Goal: Task Accomplishment & Management: Manage account settings

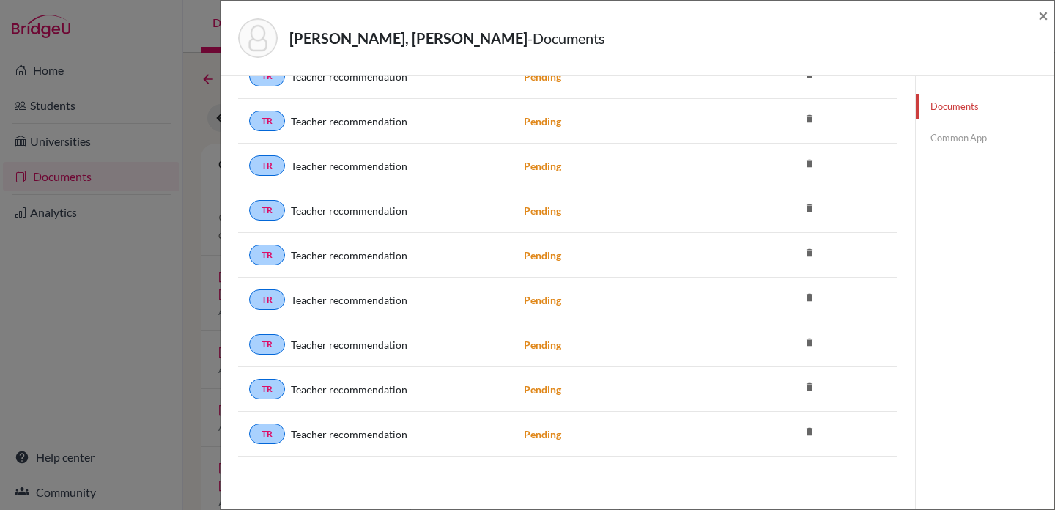
scroll to position [202, 0]
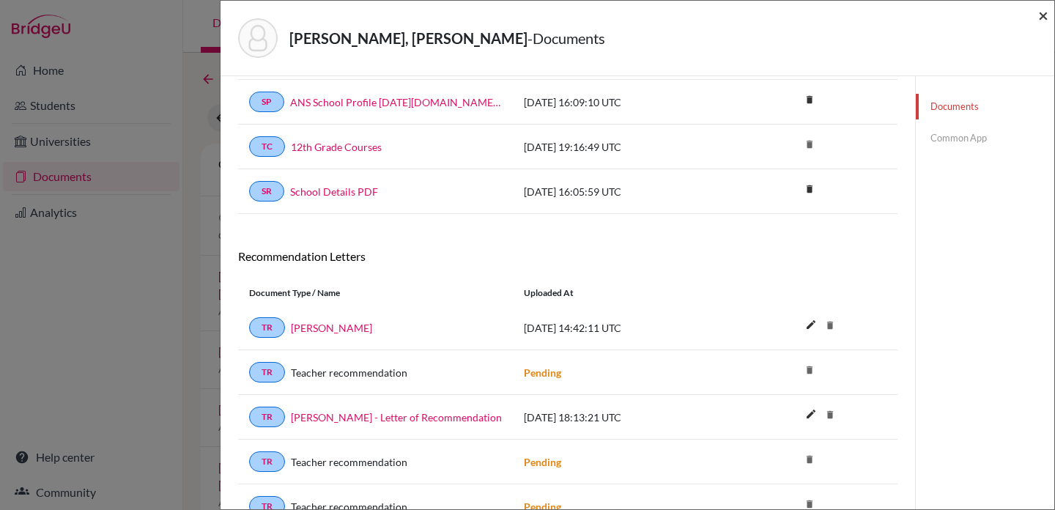
click at [1040, 15] on span "×" at bounding box center [1043, 14] width 10 height 21
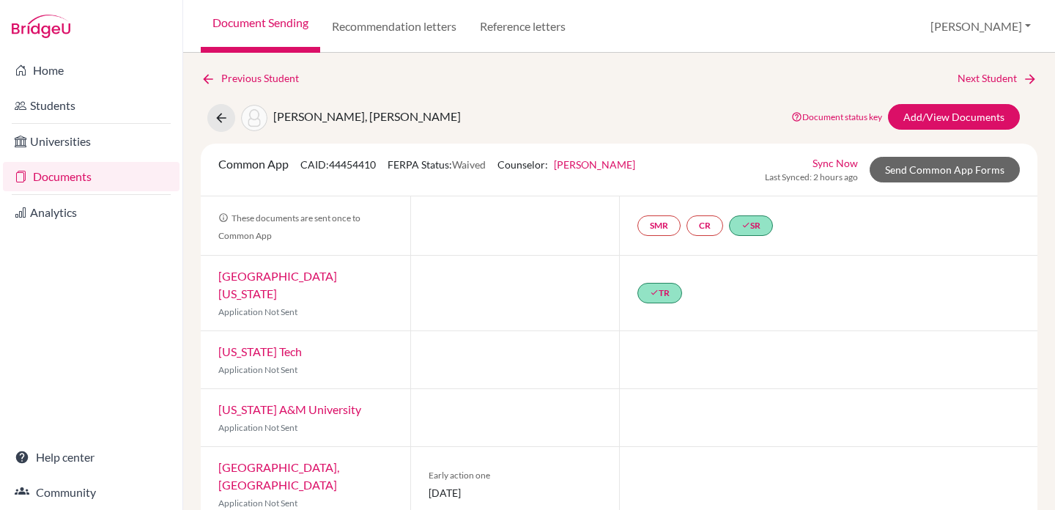
drag, startPoint x: 429, startPoint y: 114, endPoint x: 255, endPoint y: 117, distance: 174.4
click at [255, 117] on div "Ortiz Stoessel, Sebastian Jose Document status key TR Requirement. Document not…" at bounding box center [619, 118] width 859 height 28
copy span "Ortiz Stoessel, Sebastian Jose"
click at [53, 62] on link "Home" at bounding box center [91, 70] width 177 height 29
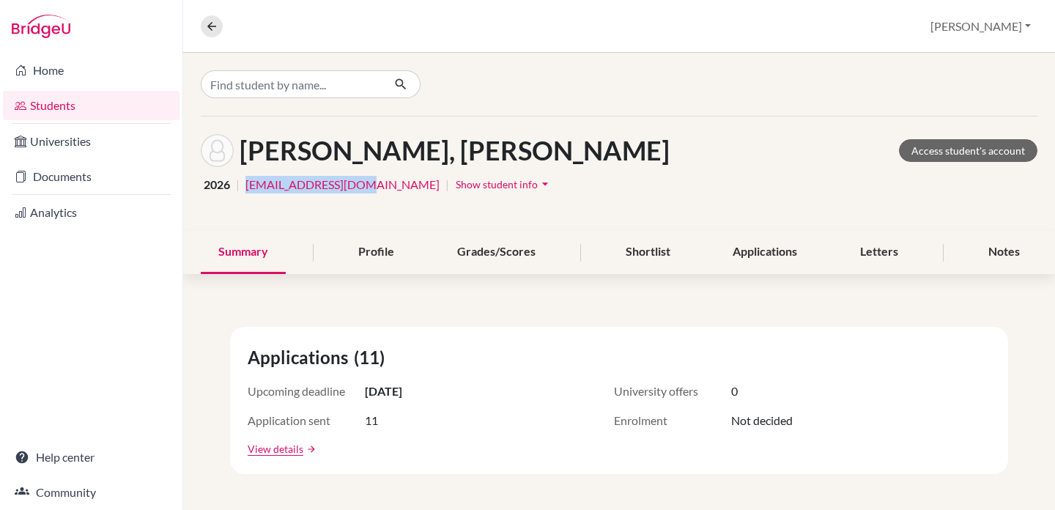
drag, startPoint x: 347, startPoint y: 186, endPoint x: 247, endPoint y: 185, distance: 99.7
click at [247, 185] on div "2026 | sjortizs@ans.edu.ni | Show student info arrow_drop_down" at bounding box center [619, 184] width 837 height 23
copy link "[EMAIL_ADDRESS][DOMAIN_NAME]"
click at [84, 177] on link "Documents" at bounding box center [91, 176] width 177 height 29
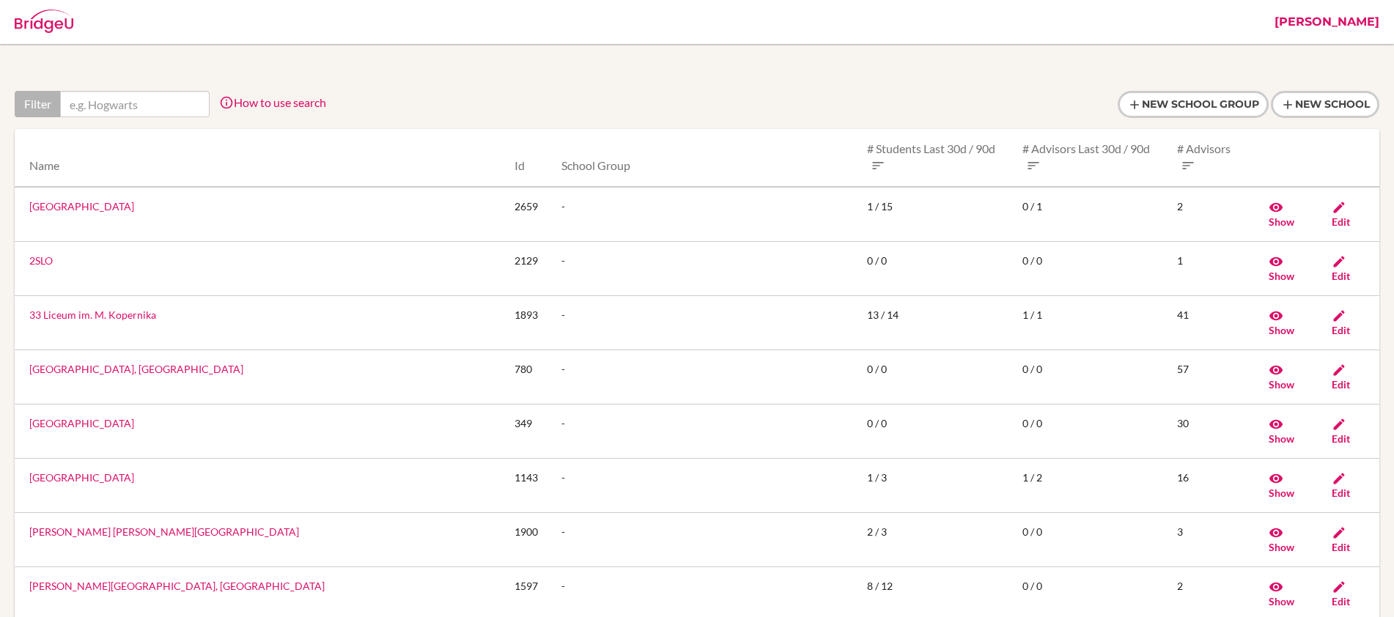
click at [1323, 24] on link "[PERSON_NAME]" at bounding box center [1326, 22] width 119 height 44
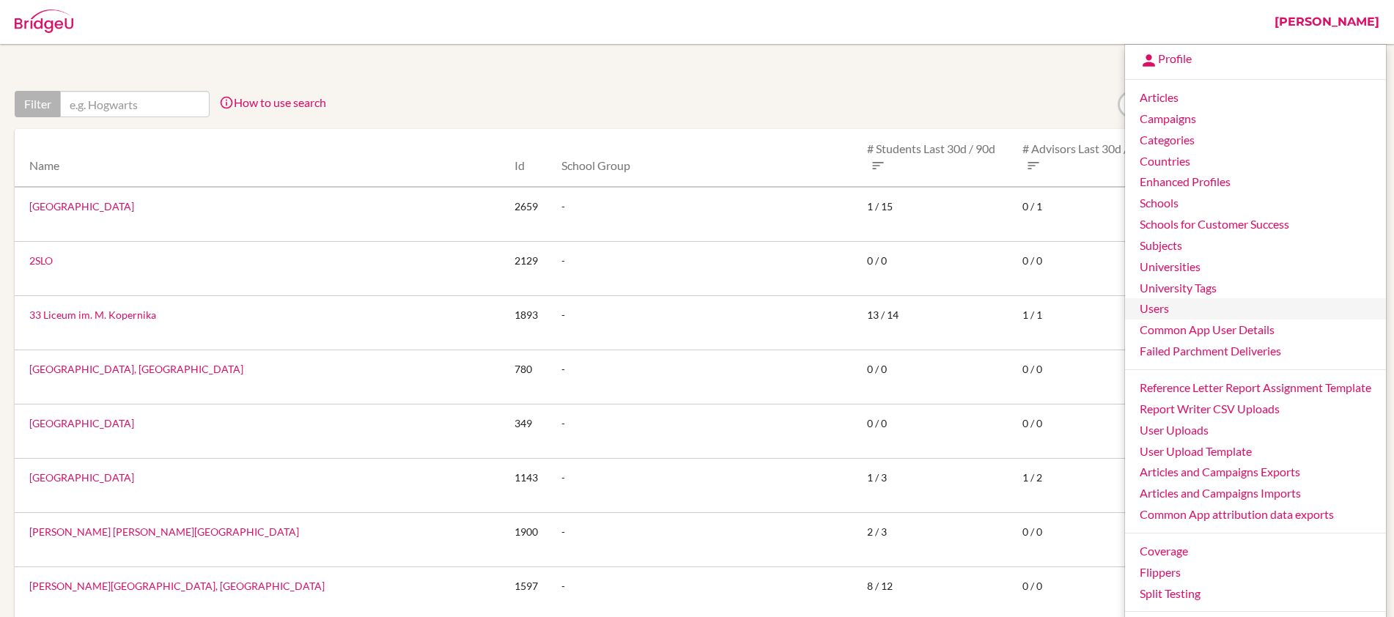
click at [1207, 308] on link "Users" at bounding box center [1255, 308] width 261 height 21
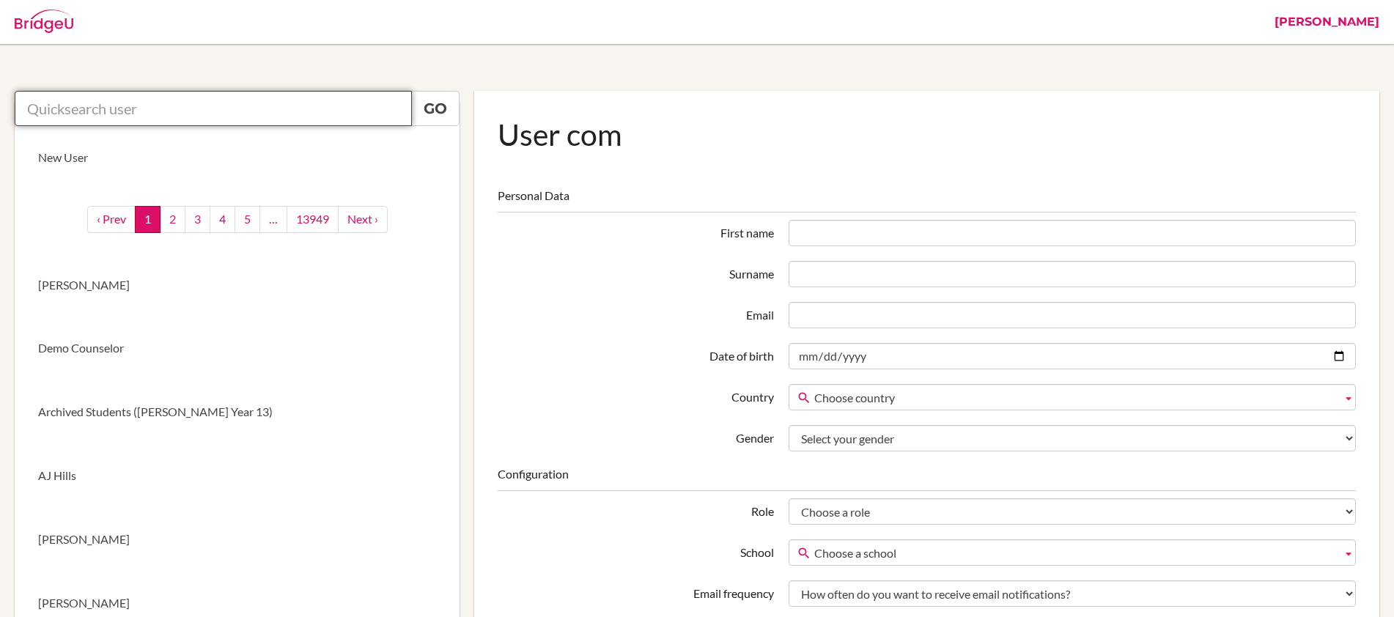
click at [127, 112] on input "text" at bounding box center [213, 108] width 397 height 35
paste input "[EMAIL_ADDRESS][DOMAIN_NAME]"
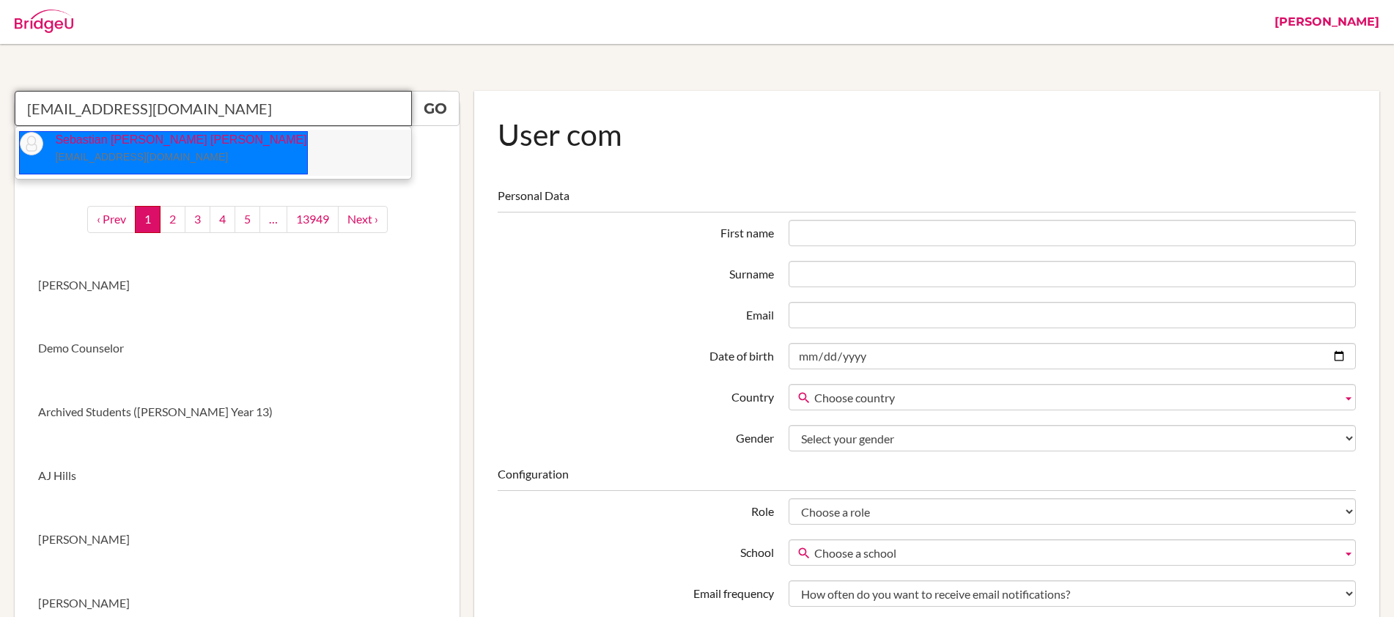
click at [87, 142] on p "Sebastian [PERSON_NAME] [PERSON_NAME] [EMAIL_ADDRESS][DOMAIN_NAME]" at bounding box center [174, 149] width 263 height 34
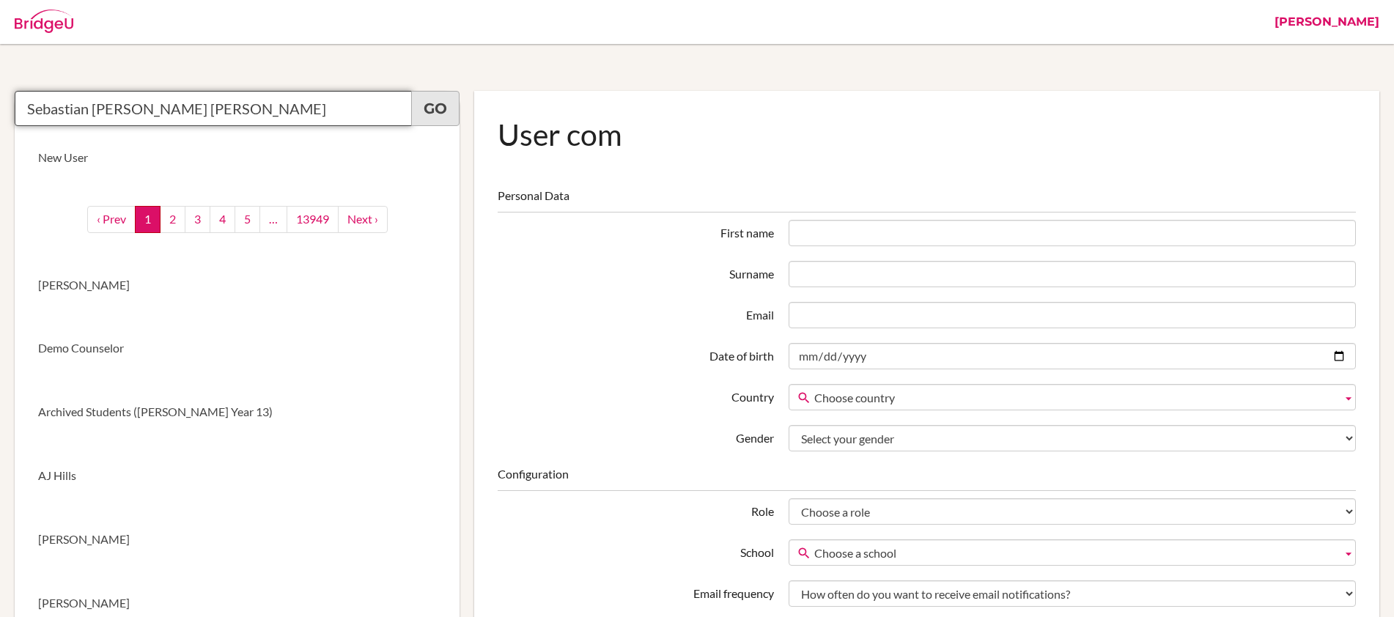
type input "Sebastian [PERSON_NAME] [PERSON_NAME]"
click at [443, 109] on link "Go" at bounding box center [435, 108] width 48 height 35
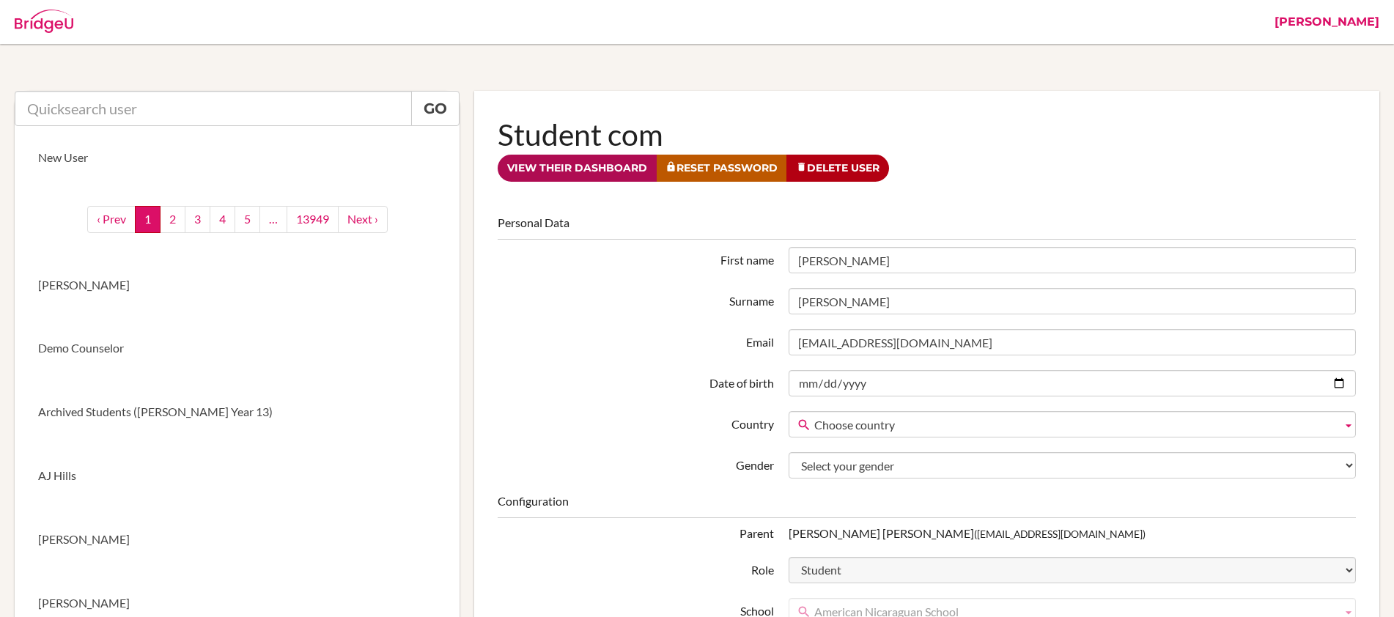
click at [577, 175] on link "View their dashboard" at bounding box center [577, 168] width 159 height 27
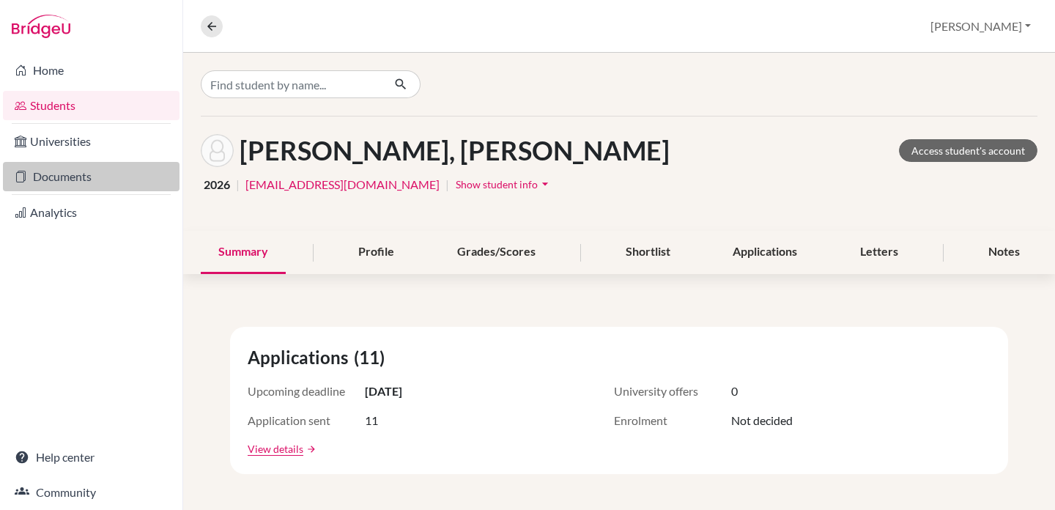
click at [94, 174] on link "Documents" at bounding box center [91, 176] width 177 height 29
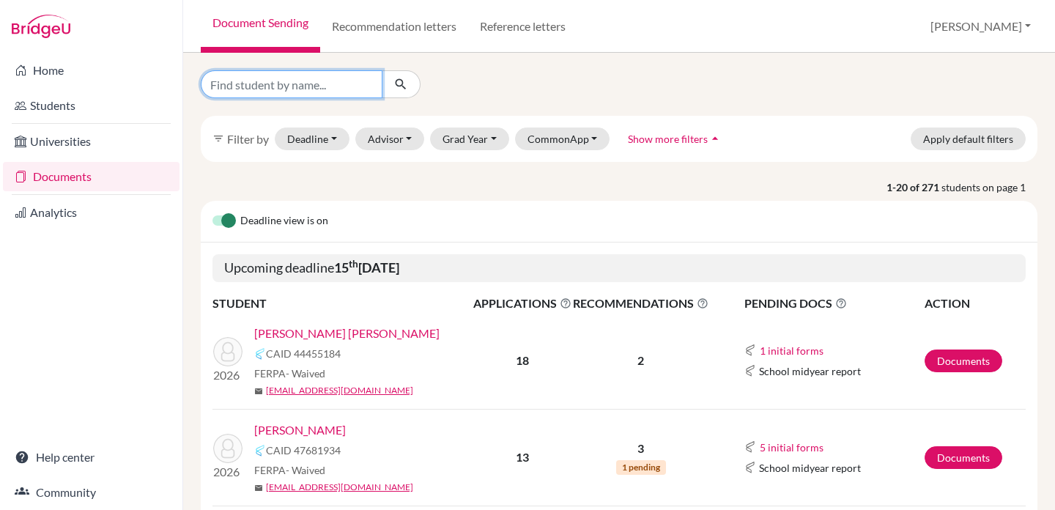
click at [317, 88] on input "Find student by name..." at bounding box center [292, 84] width 182 height 28
paste input "sjortizs@ans.edu.ni"
type input "sjortizs@ans.edu.ni"
click at [404, 82] on icon "submit" at bounding box center [400, 84] width 15 height 15
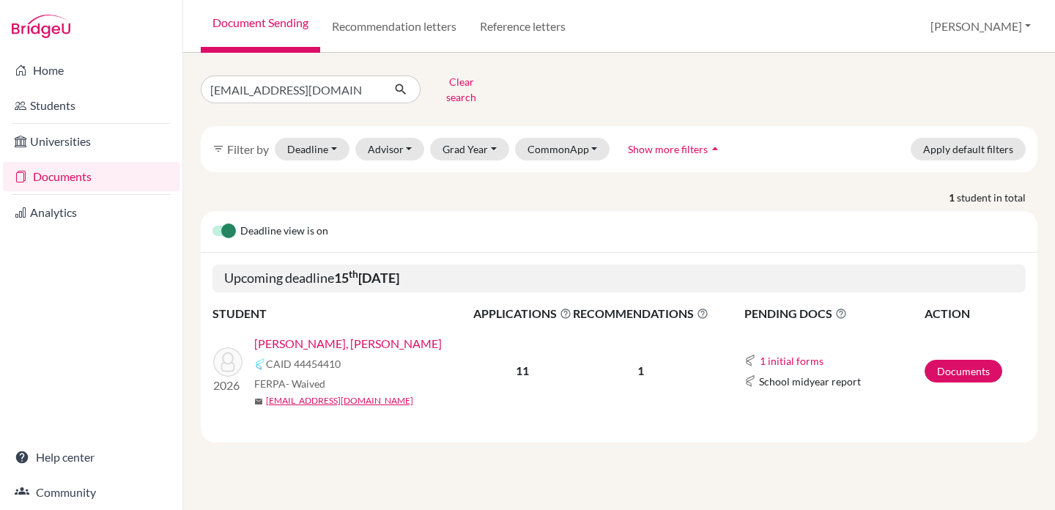
click at [343, 335] on link "Ortiz Stoessel, Sebastian Jose" at bounding box center [348, 344] width 188 height 18
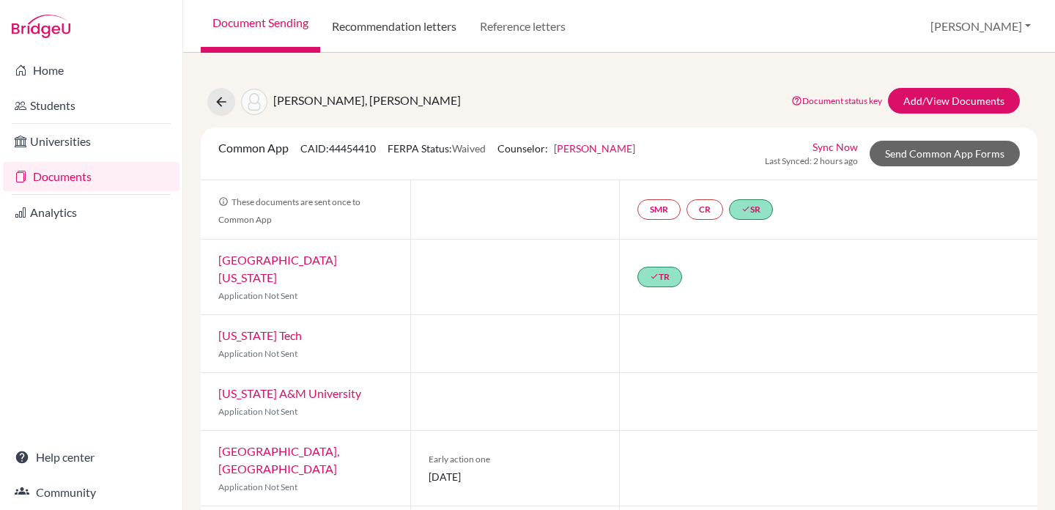
click at [436, 29] on link "Recommendation letters" at bounding box center [394, 26] width 148 height 53
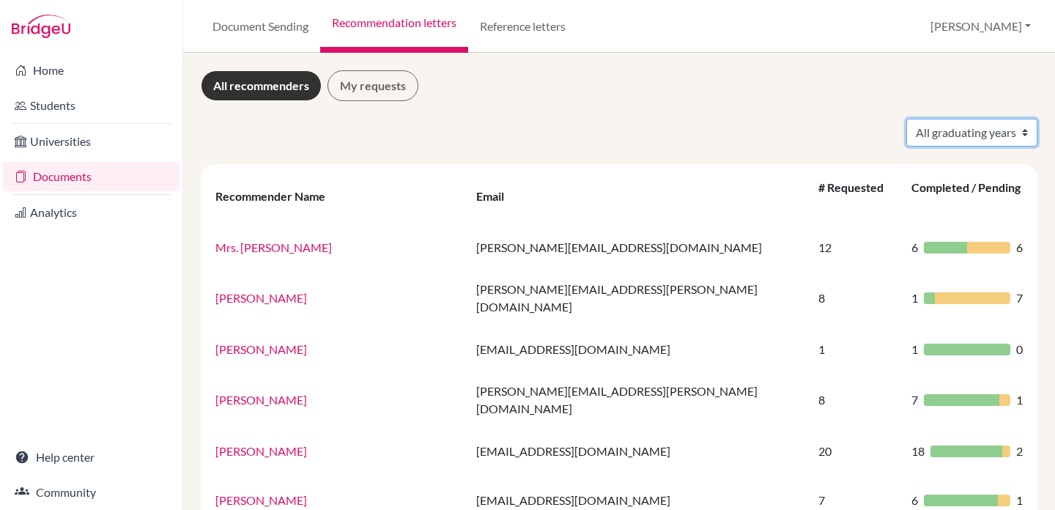
click at [989, 130] on select "All graduating years 2023 2024 2025 2026" at bounding box center [971, 133] width 131 height 28
select select "2025"
click at [906, 119] on select "All graduating years 2023 2024 2025 2026" at bounding box center [971, 133] width 131 height 28
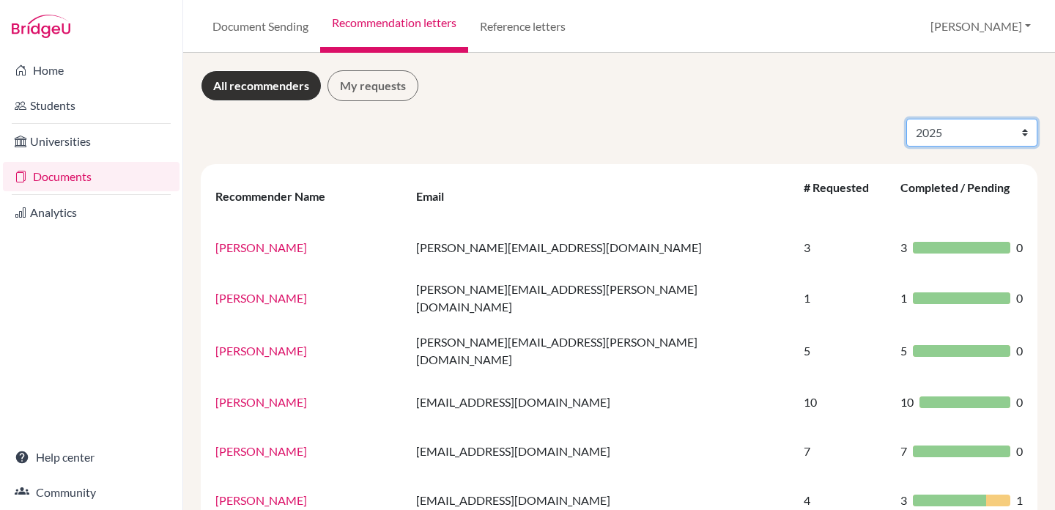
click at [990, 138] on select "All graduating years 2023 2024 2025 2026" at bounding box center [971, 133] width 131 height 28
select select "2026"
click at [906, 119] on select "All graduating years 2023 2024 2025 2026" at bounding box center [971, 133] width 131 height 28
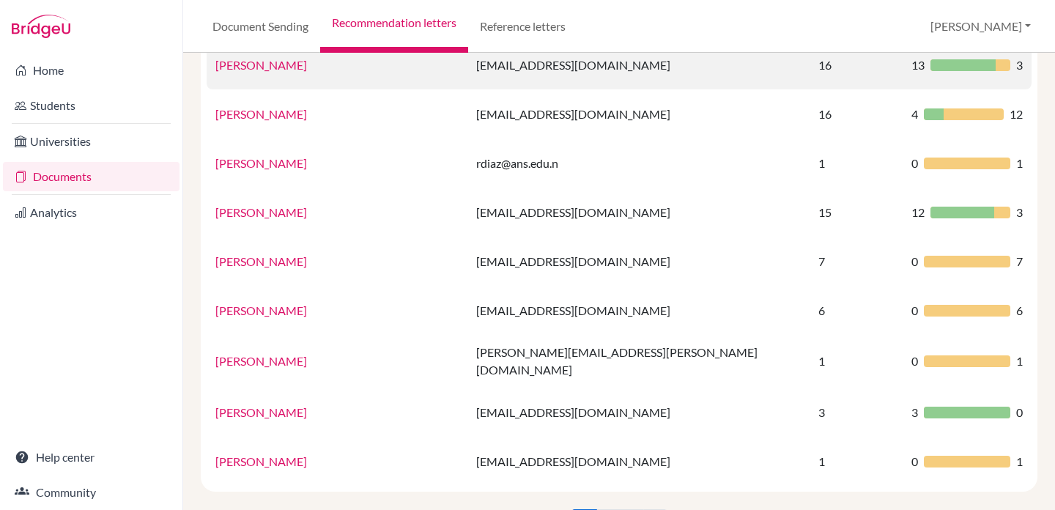
scroll to position [1003, 0]
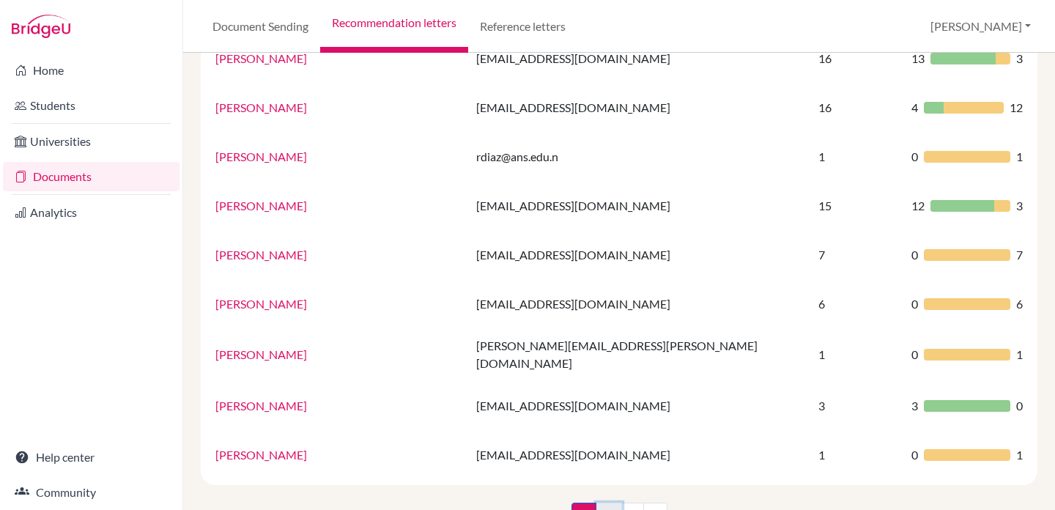
click at [604, 503] on link "2" at bounding box center [609, 517] width 26 height 28
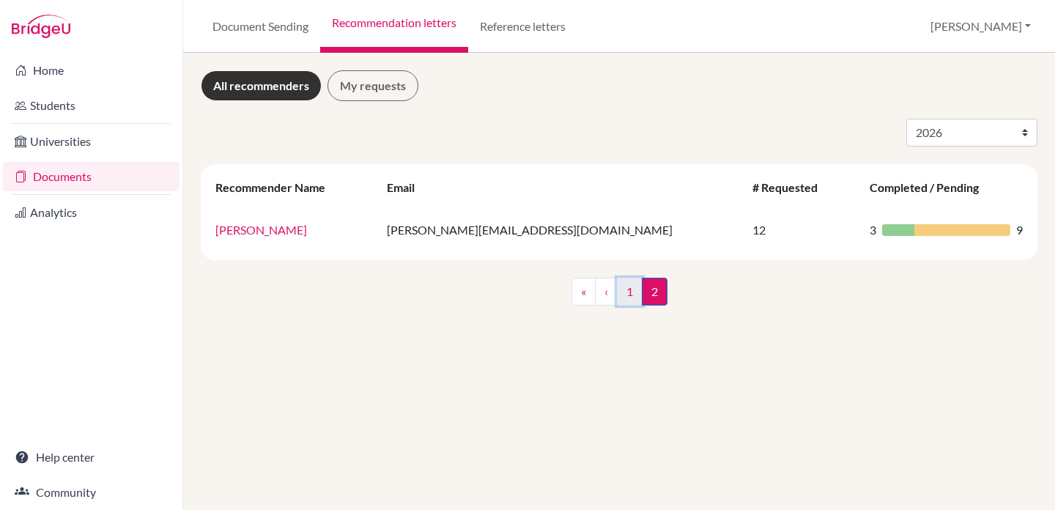
click at [629, 294] on link "1" at bounding box center [630, 292] width 26 height 28
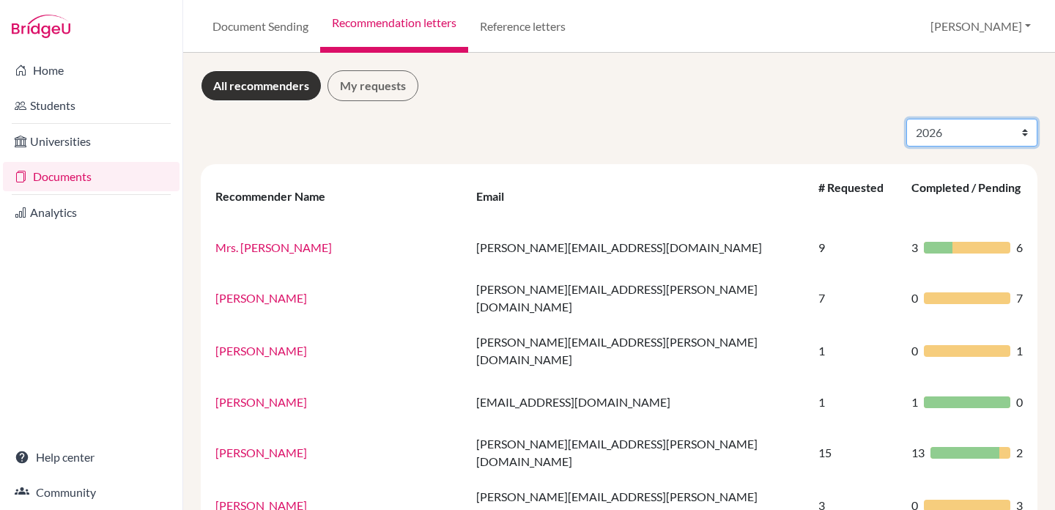
click at [1015, 133] on select "All graduating years 2023 2024 2025 2026" at bounding box center [971, 133] width 131 height 28
select select "2025"
click at [906, 119] on select "All graduating years 2023 2024 2025 2026" at bounding box center [971, 133] width 131 height 28
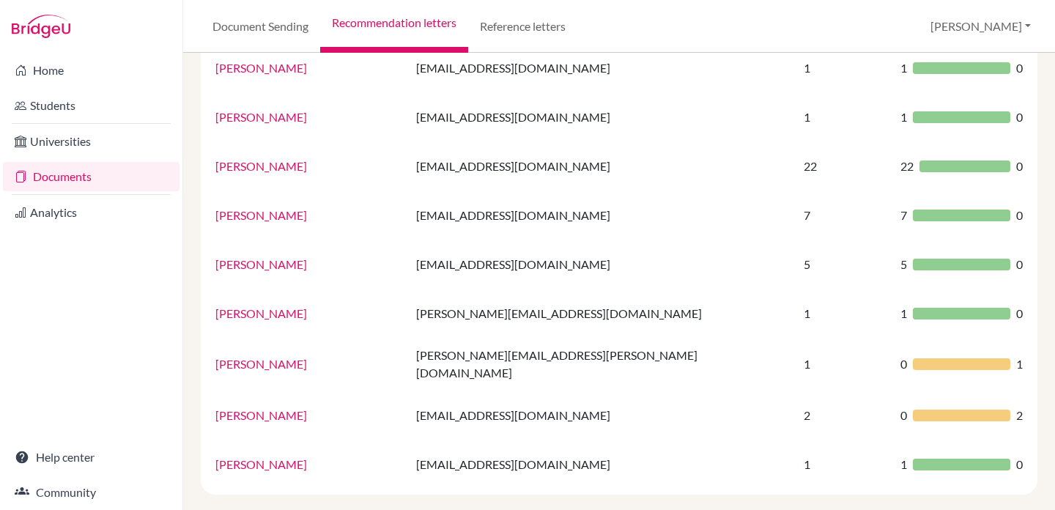
scroll to position [1003, 0]
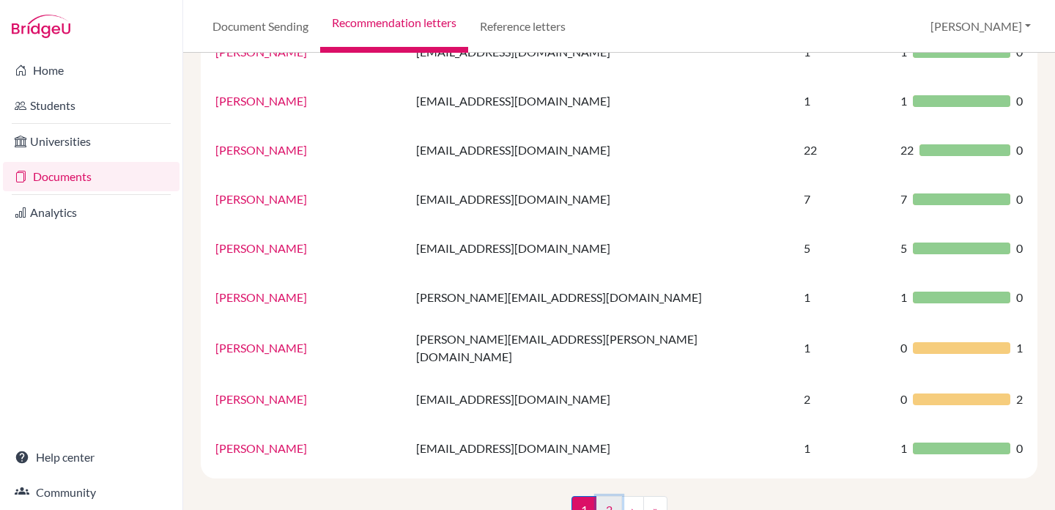
click at [611, 496] on link "2" at bounding box center [609, 510] width 26 height 28
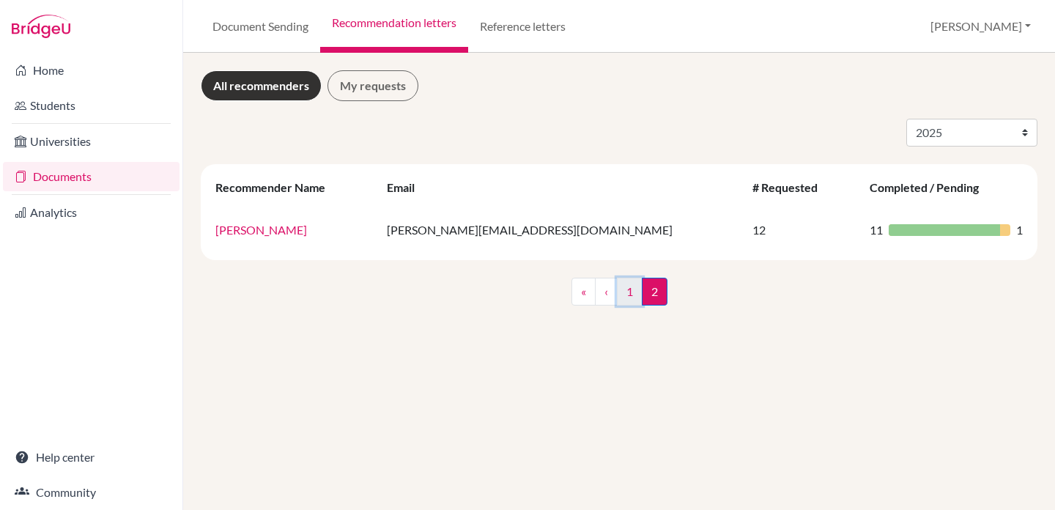
click at [628, 298] on link "1" at bounding box center [630, 292] width 26 height 28
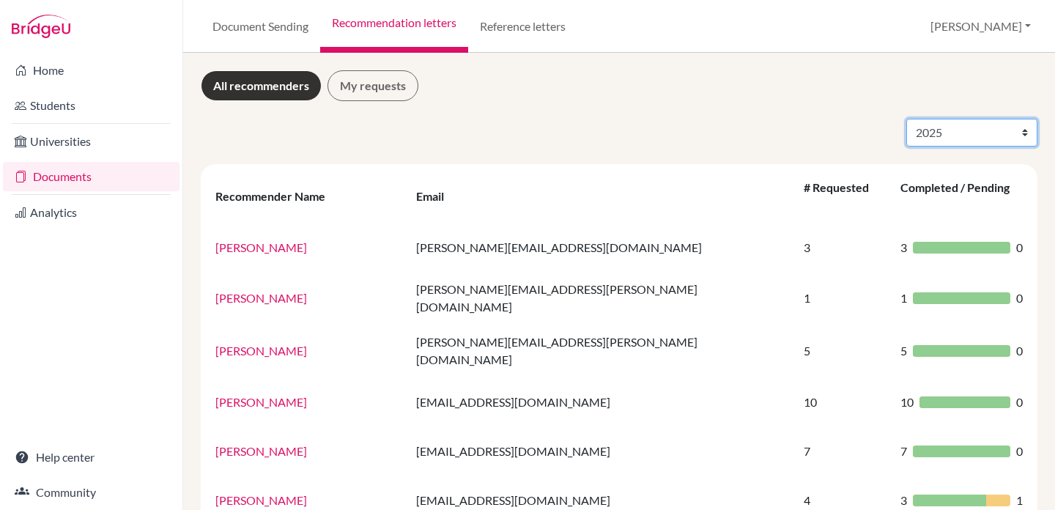
click at [945, 132] on select "All graduating years 2023 2024 2025 2026" at bounding box center [971, 133] width 131 height 28
select select "2026"
click at [906, 119] on select "All graduating years 2023 2024 2025 2026" at bounding box center [971, 133] width 131 height 28
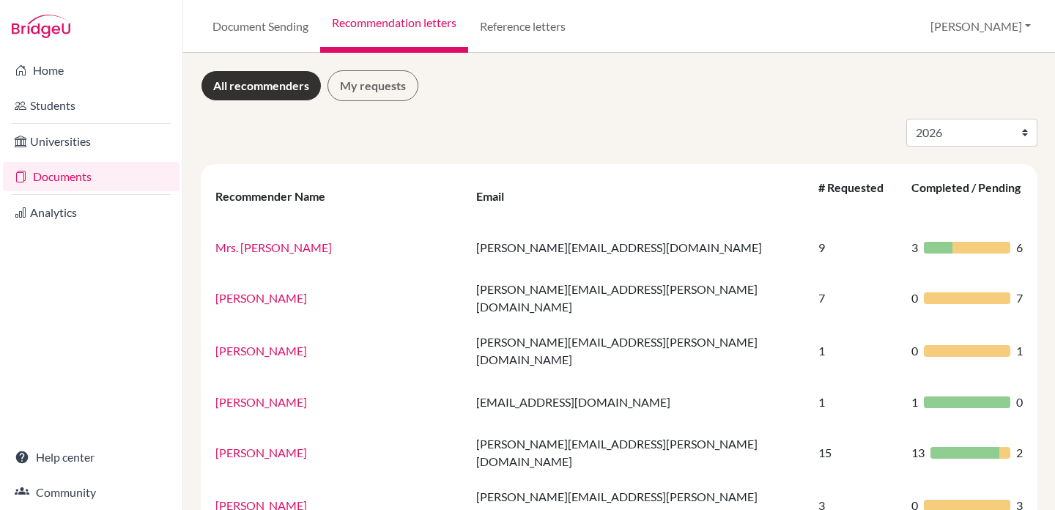
select select "2026"
click at [262, 27] on link "Document Sending" at bounding box center [260, 26] width 119 height 53
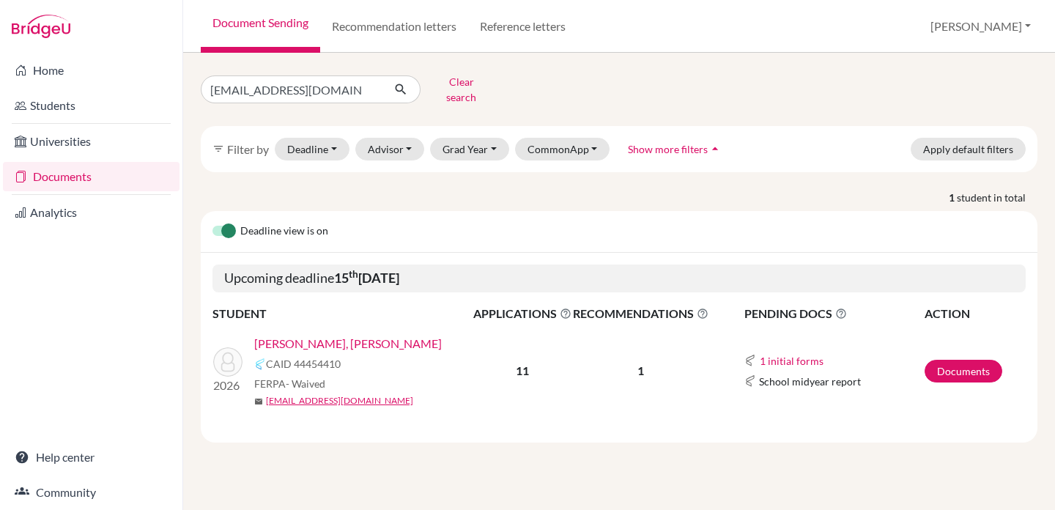
click at [334, 336] on link "[PERSON_NAME], [PERSON_NAME]" at bounding box center [348, 344] width 188 height 18
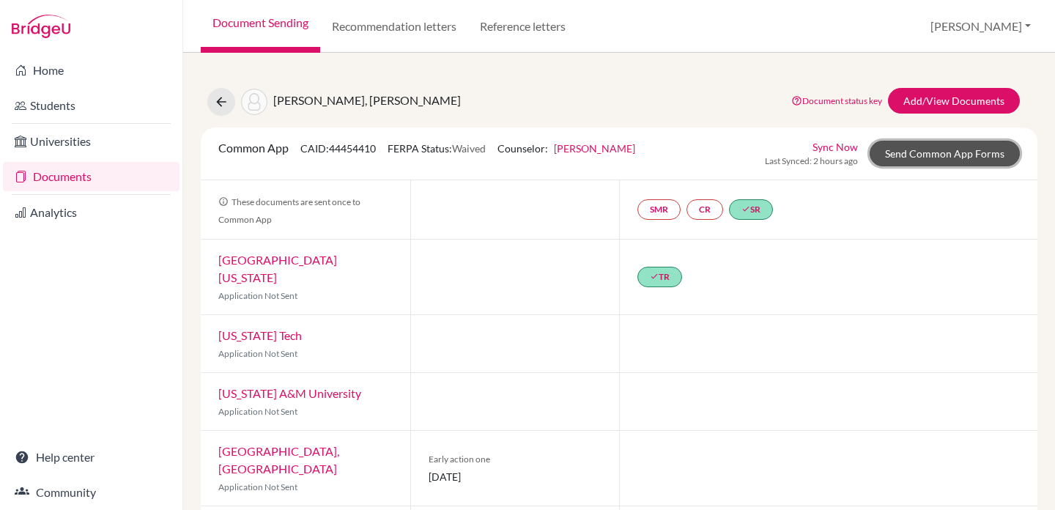
click at [932, 155] on link "Send Common App Forms" at bounding box center [945, 154] width 150 height 26
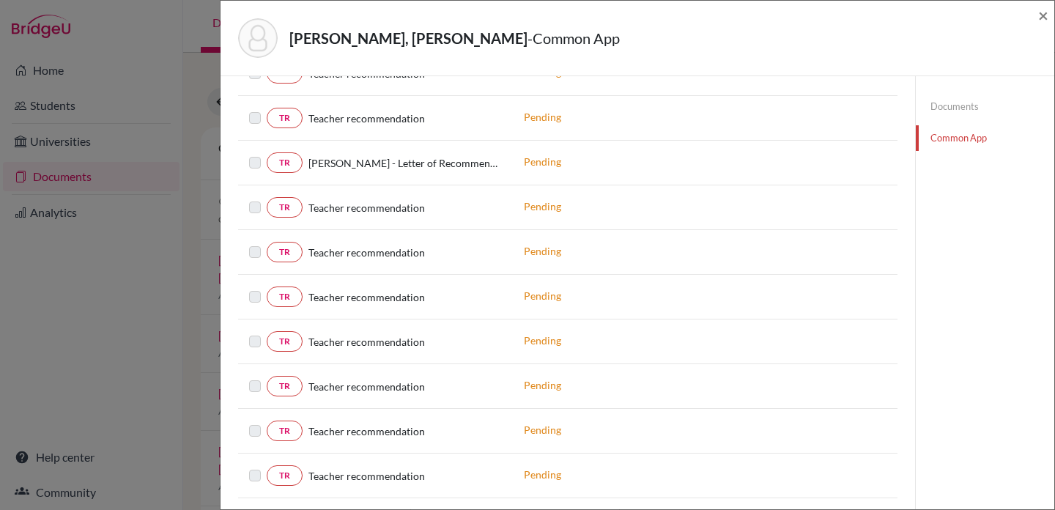
scroll to position [818, 0]
click at [267, 200] on label at bounding box center [267, 200] width 0 height 0
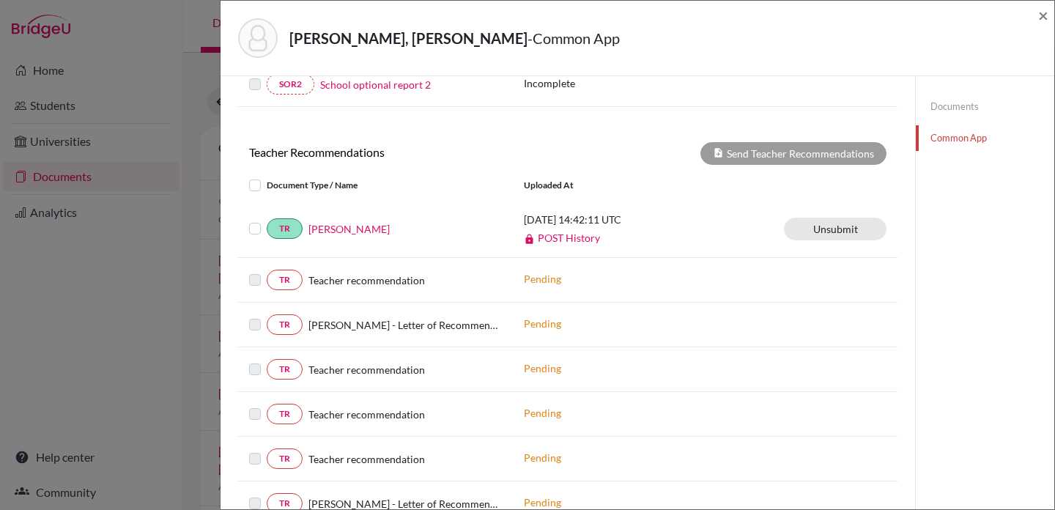
scroll to position [492, 0]
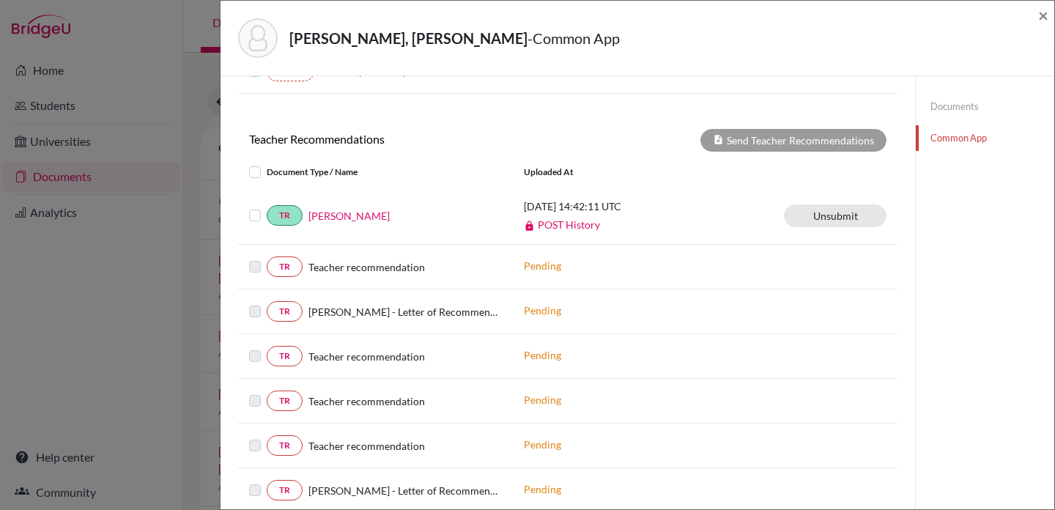
click at [267, 163] on label at bounding box center [267, 163] width 0 height 0
click at [0, 0] on input "checkbox" at bounding box center [0, 0] width 0 height 0
click at [267, 163] on label at bounding box center [267, 163] width 0 height 0
click at [0, 0] on input "checkbox" at bounding box center [0, 0] width 0 height 0
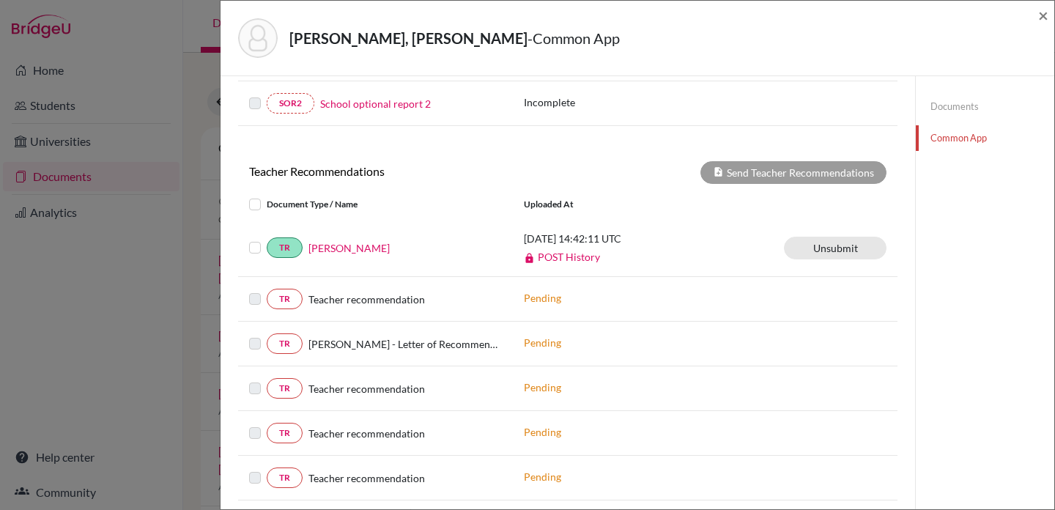
scroll to position [399, 0]
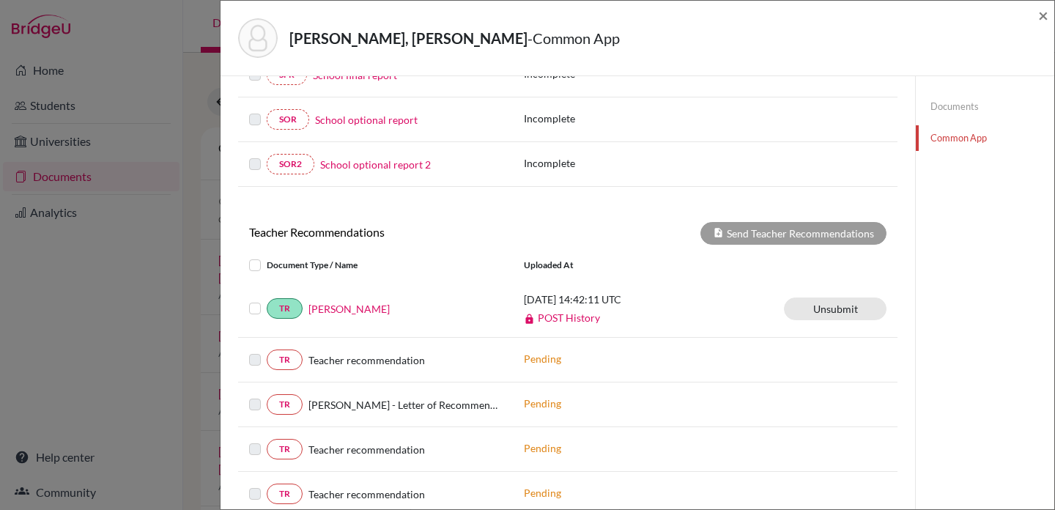
click at [937, 103] on link "Documents" at bounding box center [985, 107] width 138 height 26
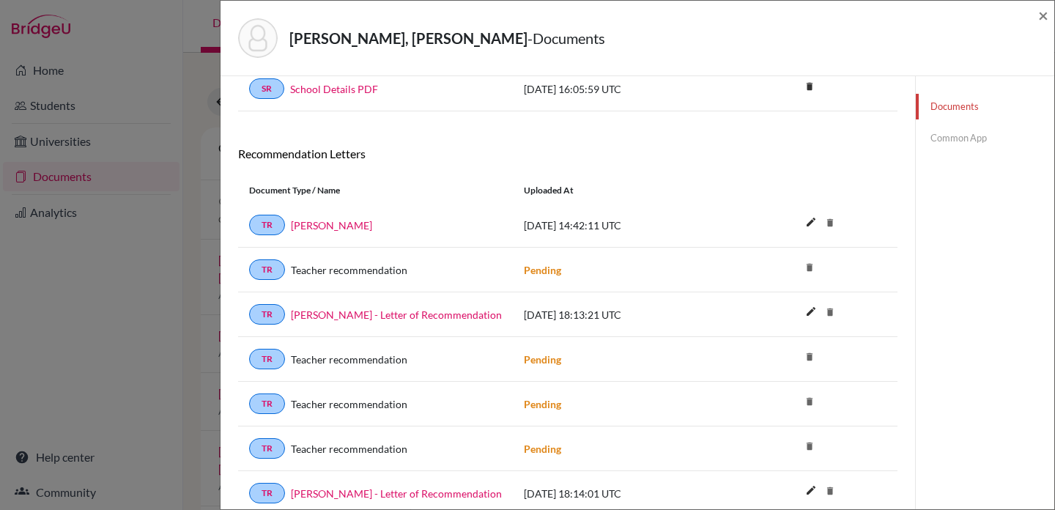
scroll to position [302, 0]
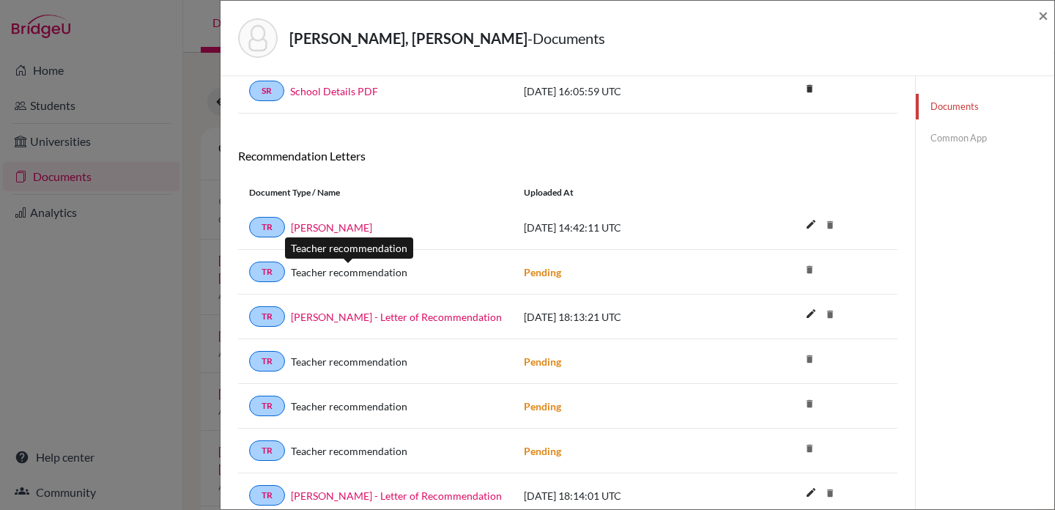
click at [374, 275] on span "Teacher recommendation" at bounding box center [349, 272] width 117 height 15
drag, startPoint x: 423, startPoint y: 273, endPoint x: 292, endPoint y: 272, distance: 131.2
click at [292, 272] on div "Teacher recommendation" at bounding box center [393, 272] width 217 height 15
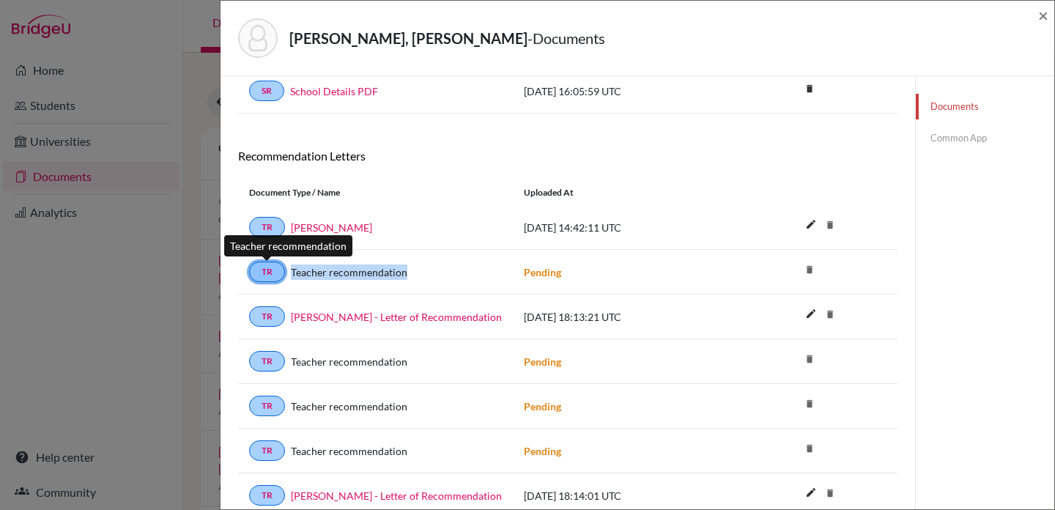
click at [278, 271] on link "TR" at bounding box center [267, 272] width 36 height 21
click at [1040, 18] on span "×" at bounding box center [1043, 14] width 10 height 21
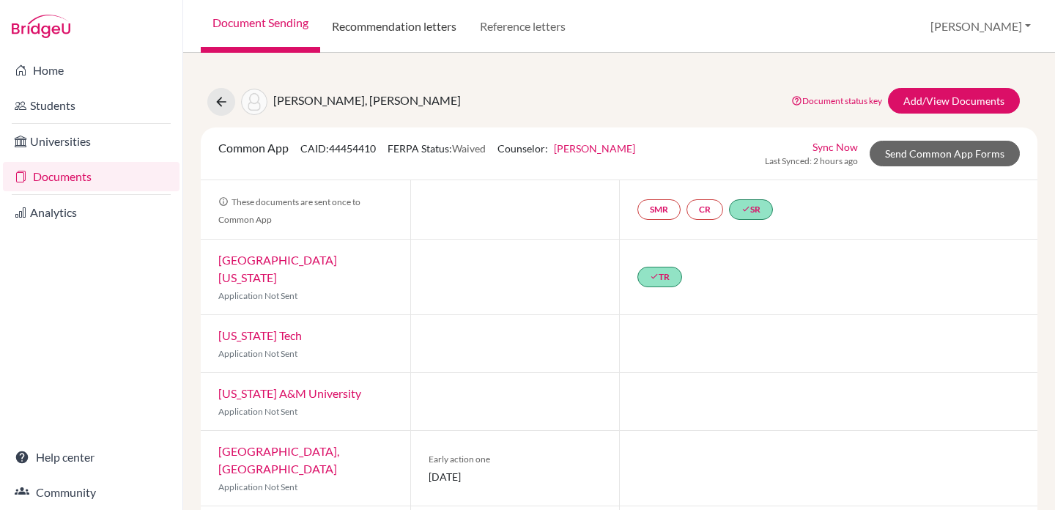
click at [412, 30] on link "Recommendation letters" at bounding box center [394, 26] width 148 height 53
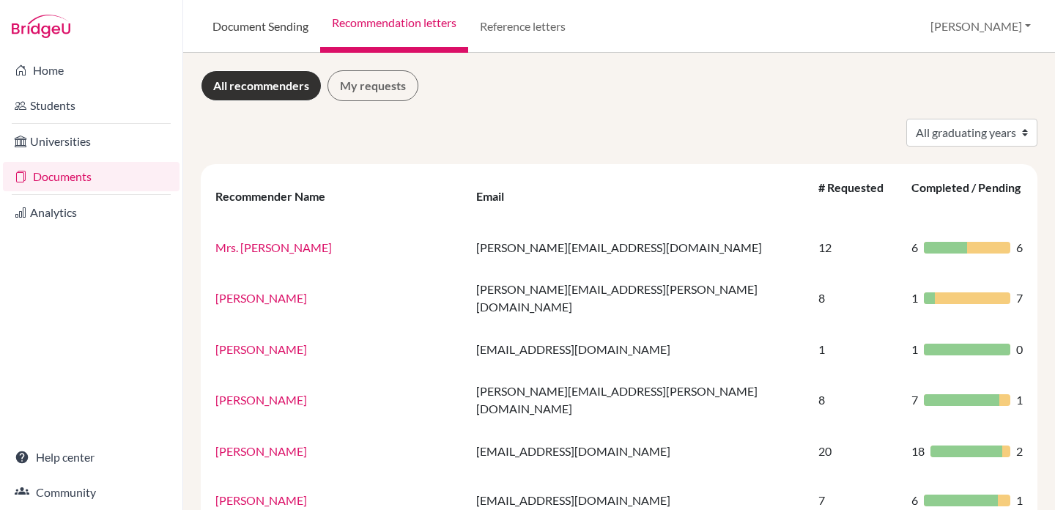
click at [280, 30] on link "Document Sending" at bounding box center [260, 26] width 119 height 53
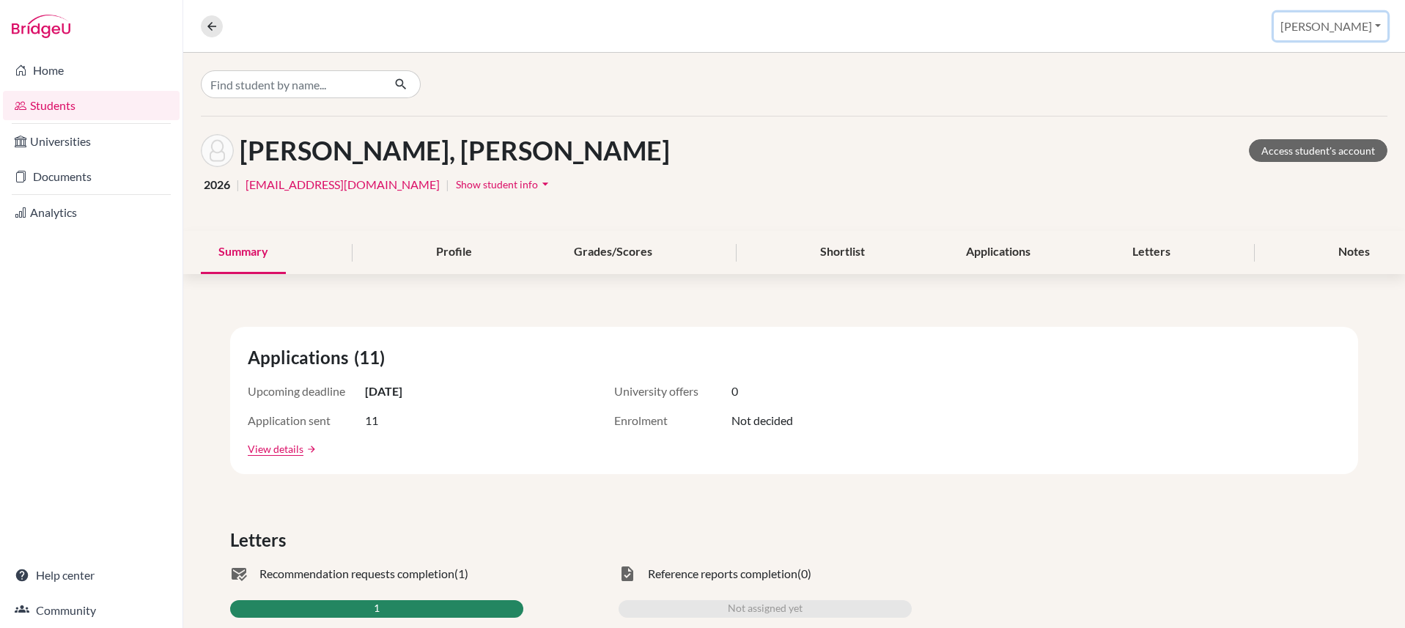
click at [1333, 22] on button "[PERSON_NAME]" at bounding box center [1330, 26] width 114 height 28
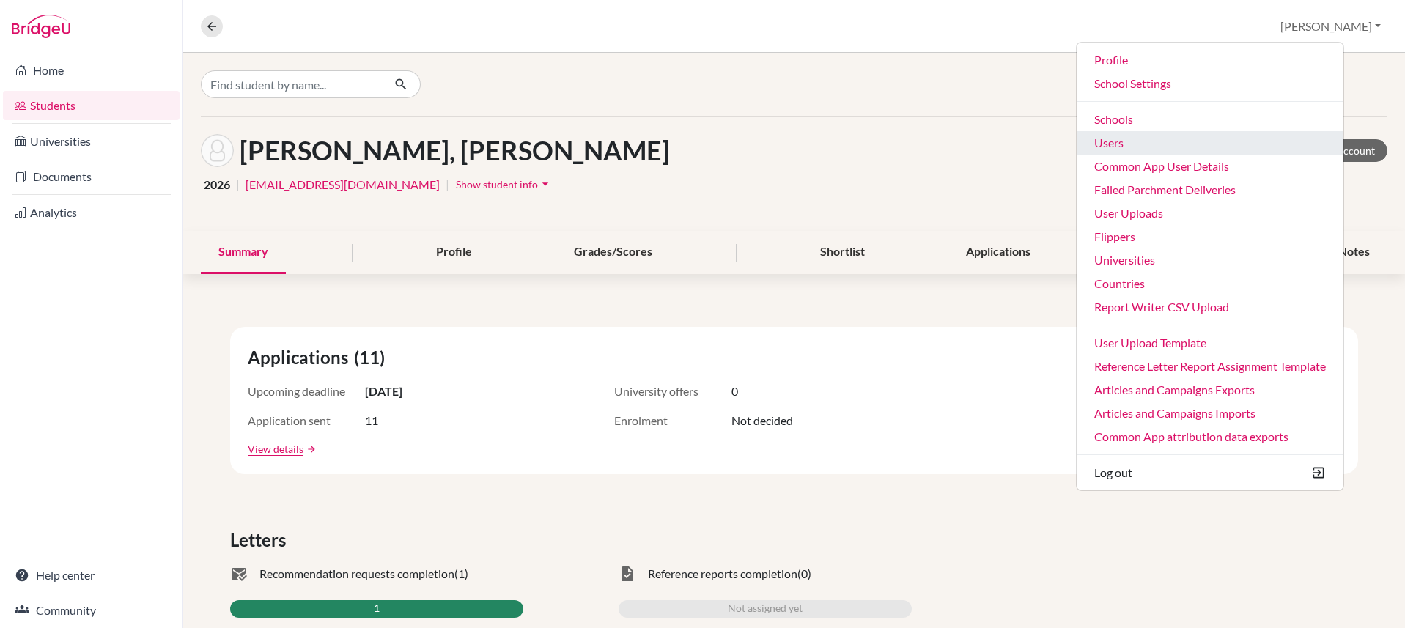
click at [1216, 148] on link "Users" at bounding box center [1209, 142] width 267 height 23
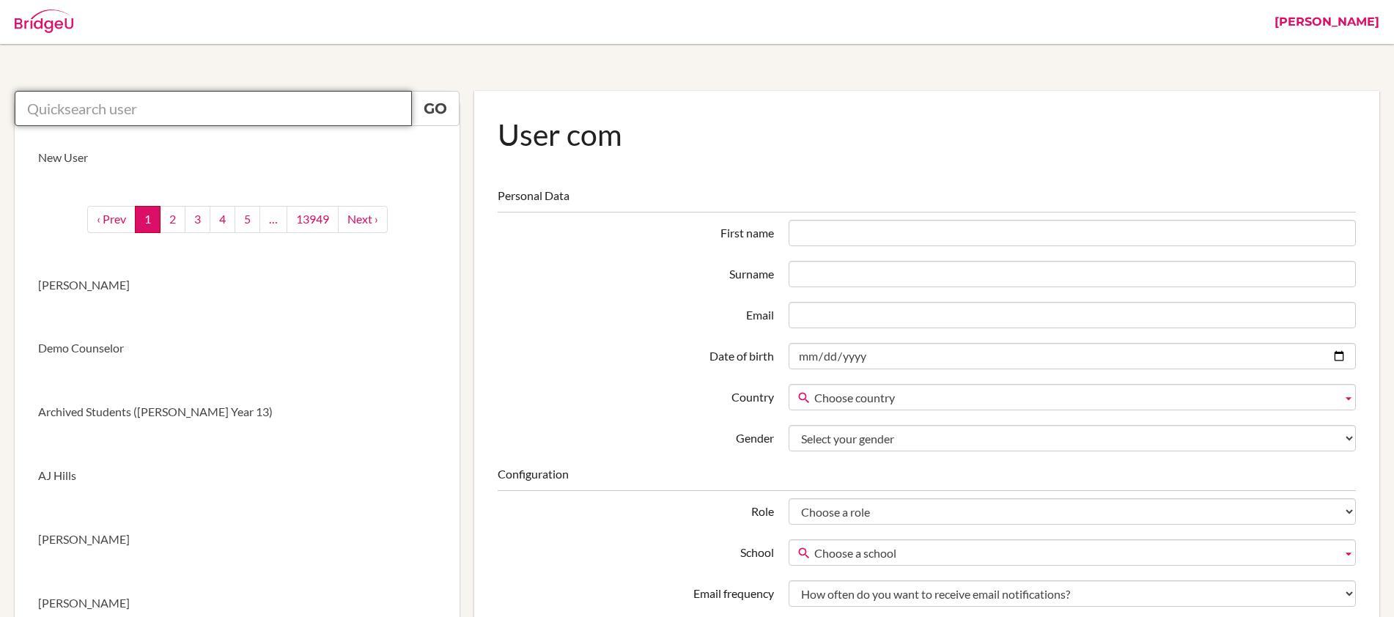
click at [357, 108] on input "text" at bounding box center [213, 108] width 397 height 35
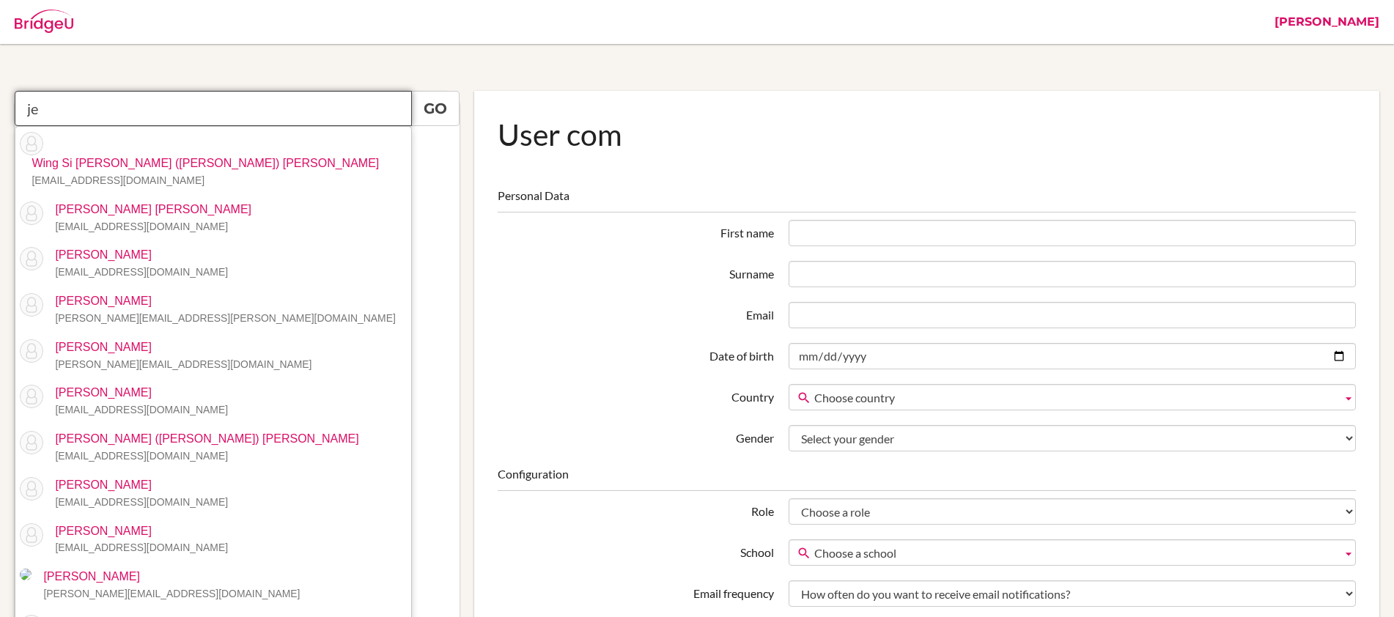
type input "j"
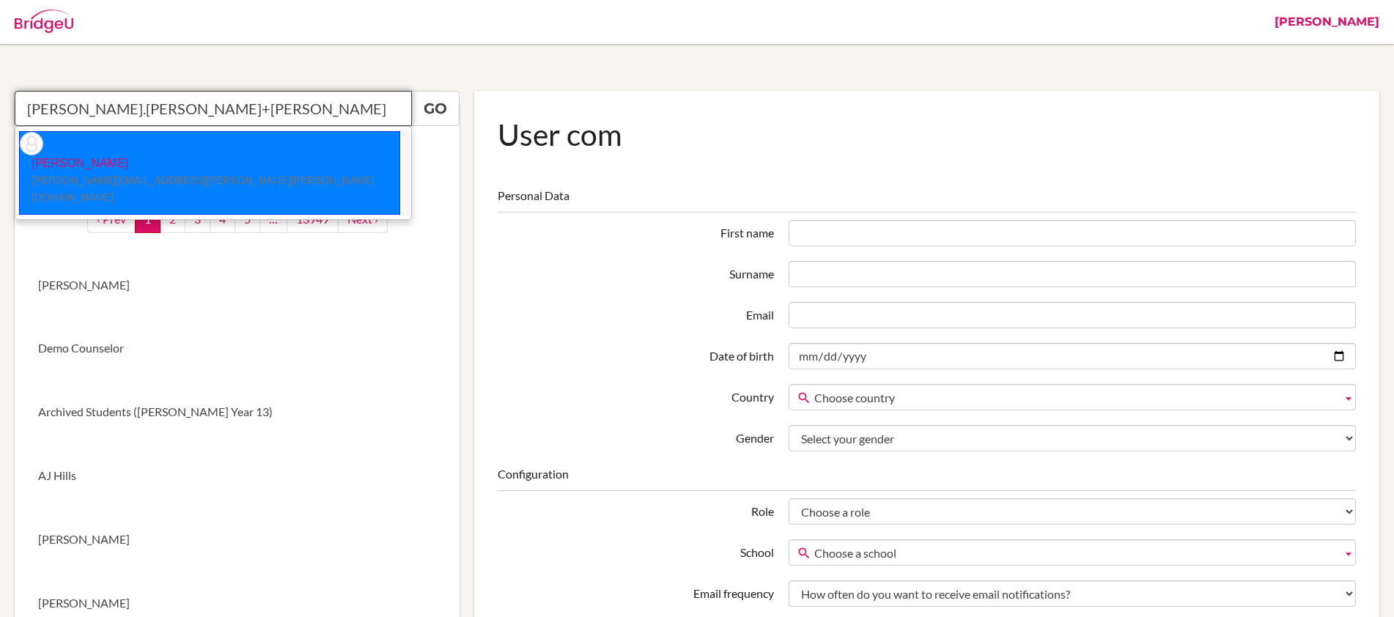
click at [301, 151] on li "Jessica Day stephanie.wilkin+jess@bridge-u.com" at bounding box center [213, 173] width 396 height 86
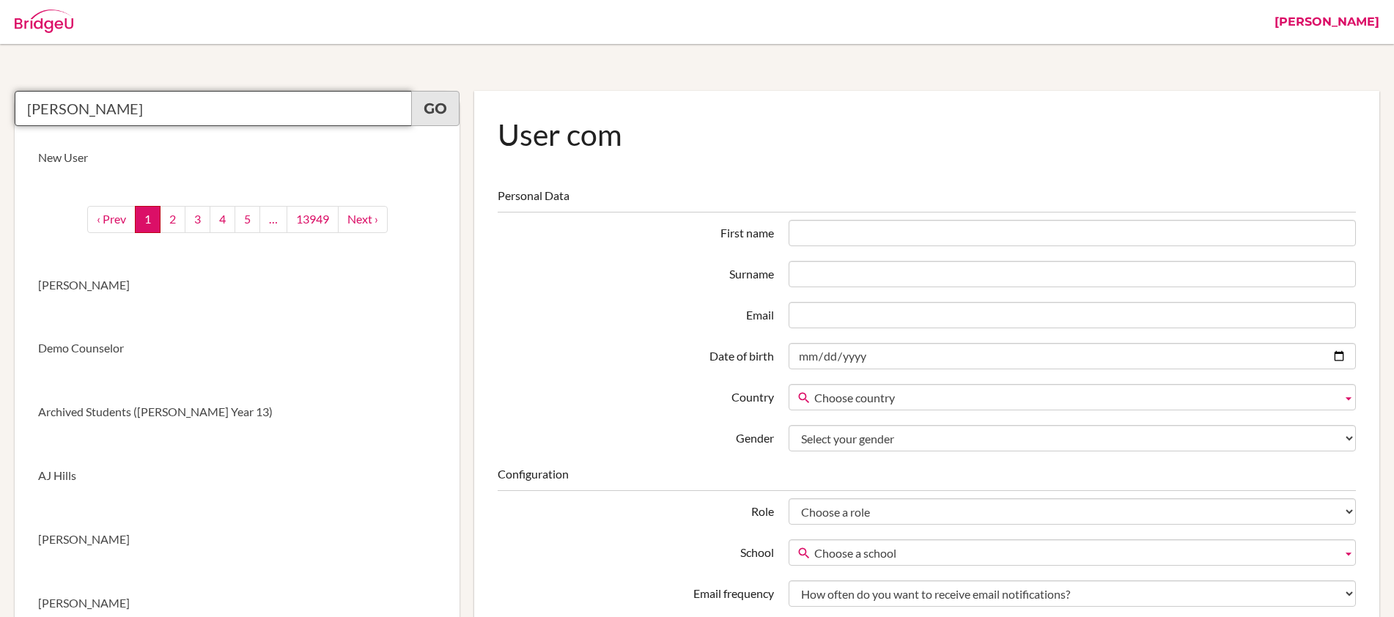
type input "Jessica Day"
click at [443, 114] on link "Go" at bounding box center [435, 108] width 48 height 35
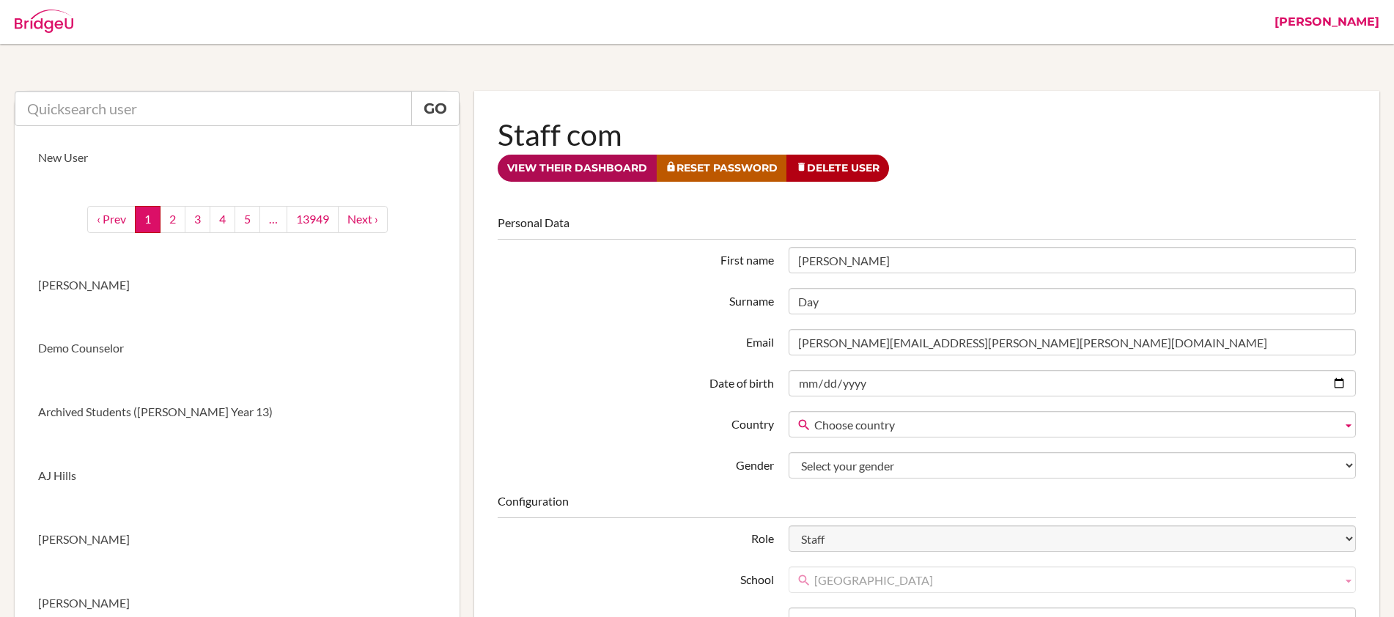
click at [586, 169] on link "View their dashboard" at bounding box center [577, 168] width 159 height 27
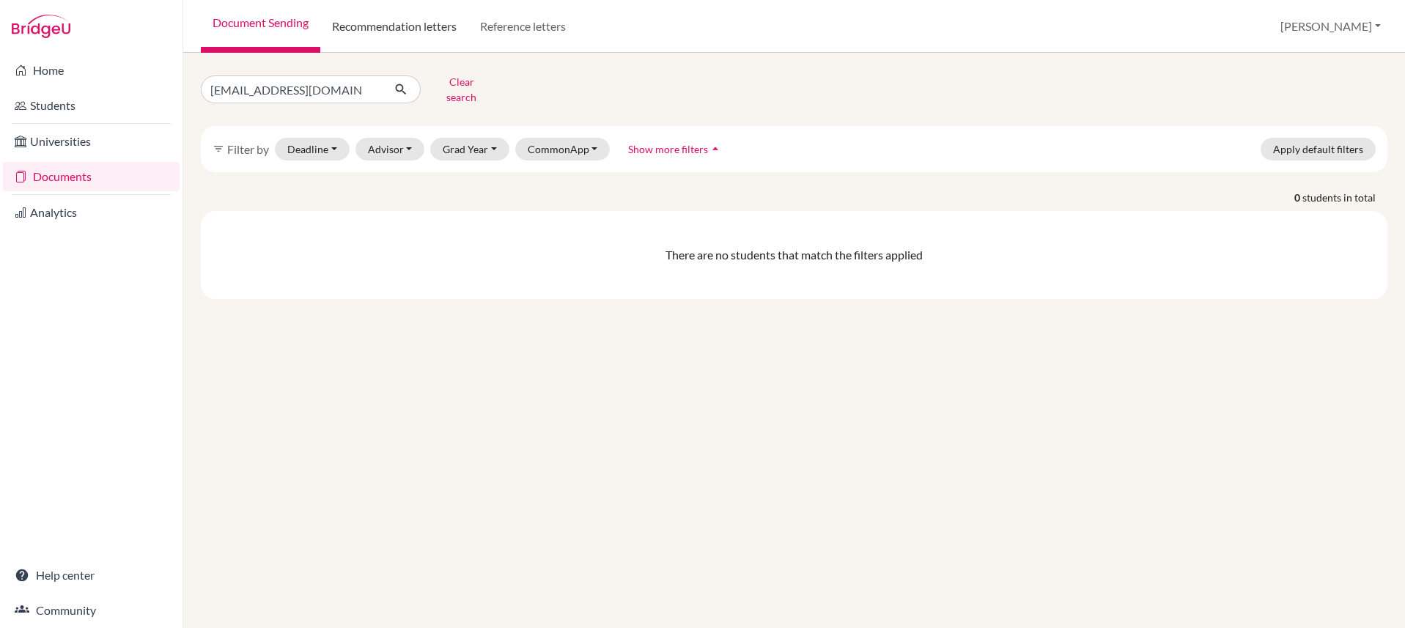
click at [433, 32] on link "Recommendation letters" at bounding box center [394, 26] width 148 height 53
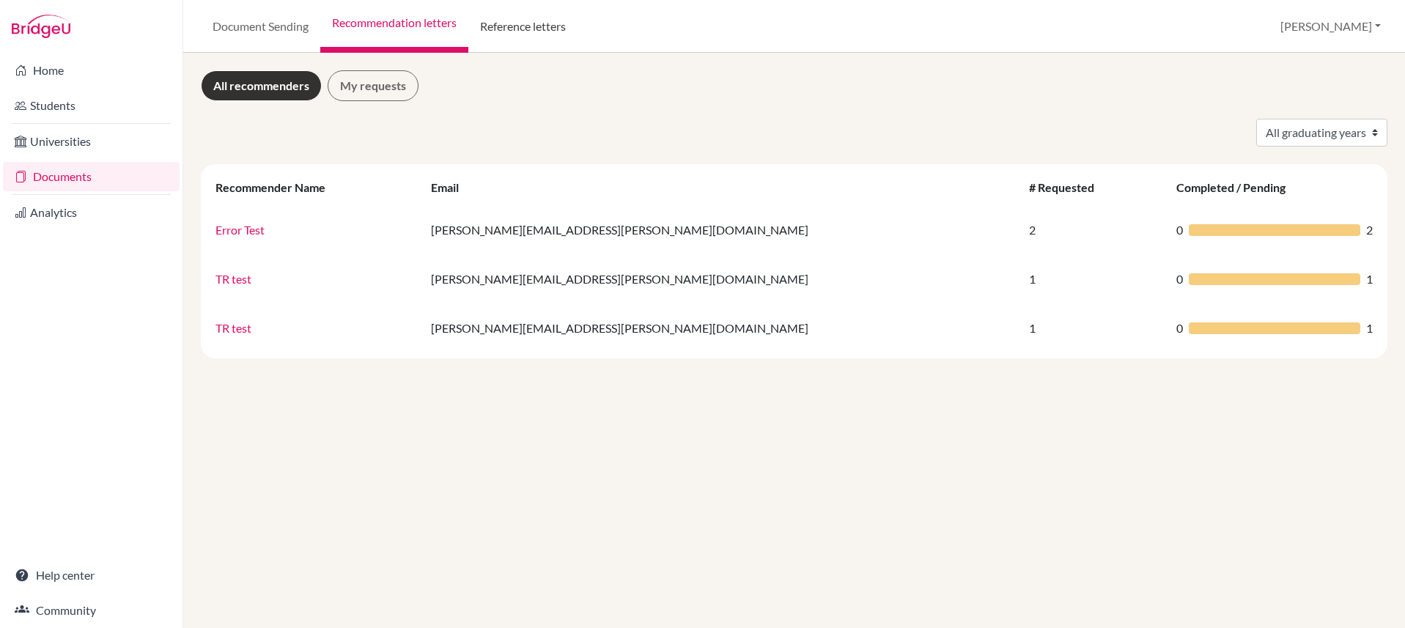
click at [548, 23] on link "Reference letters" at bounding box center [522, 26] width 109 height 53
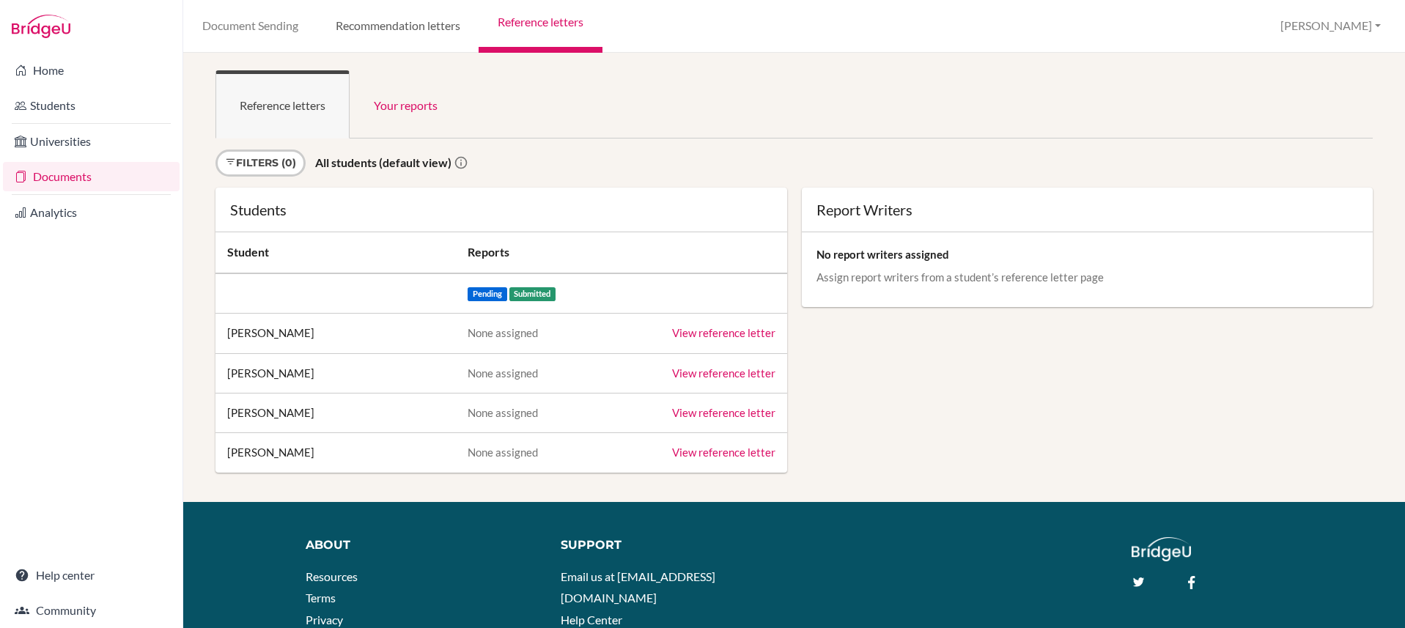
click at [414, 29] on link "Recommendation letters" at bounding box center [398, 26] width 162 height 53
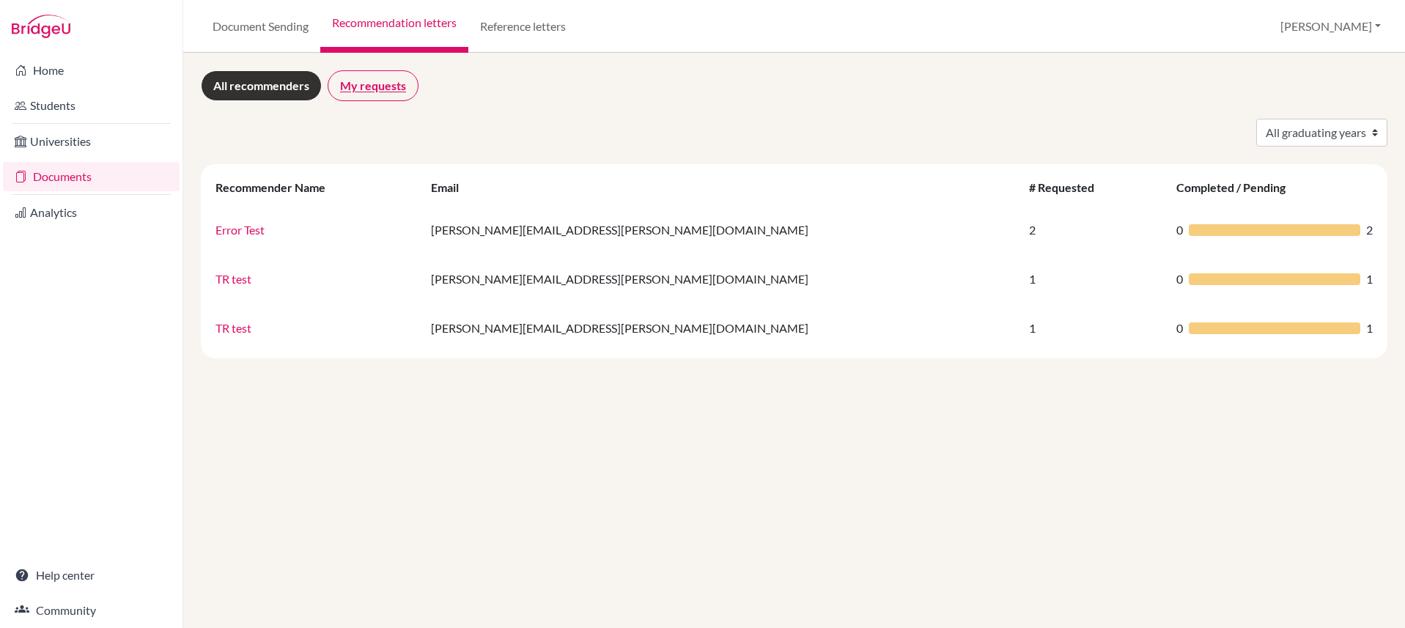
click at [388, 81] on link "My requests" at bounding box center [373, 85] width 91 height 31
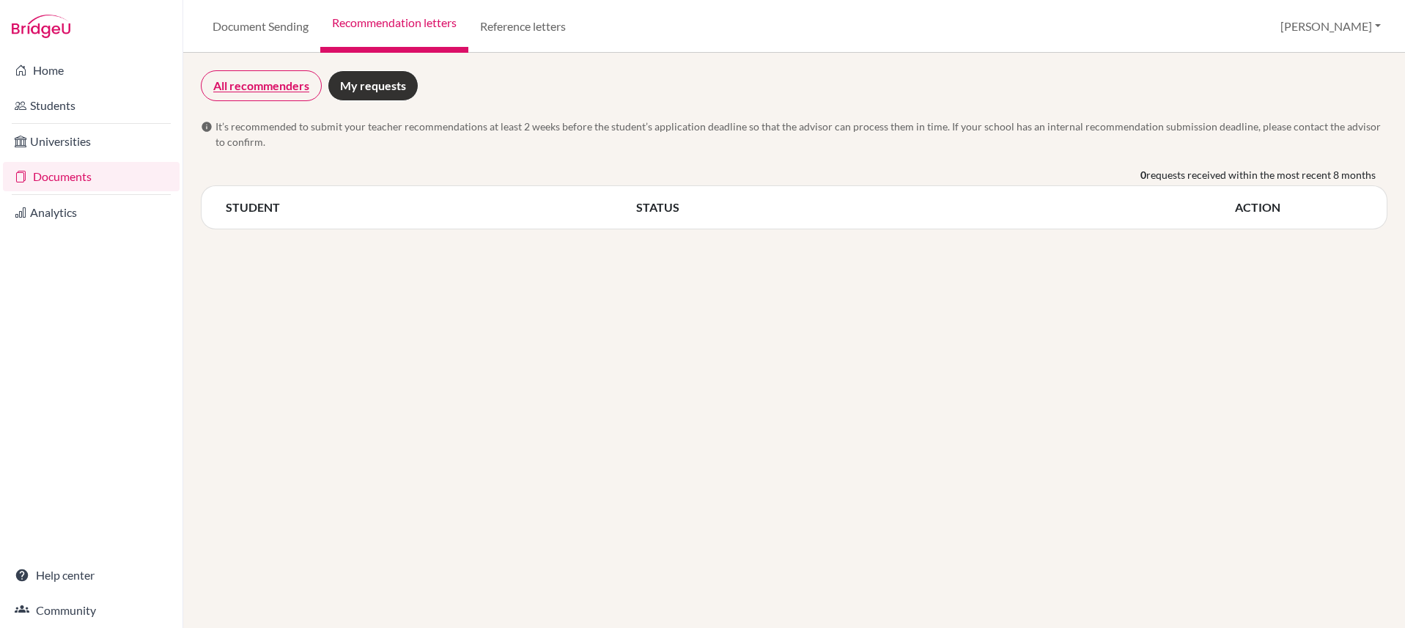
click at [286, 83] on link "All recommenders" at bounding box center [261, 85] width 121 height 31
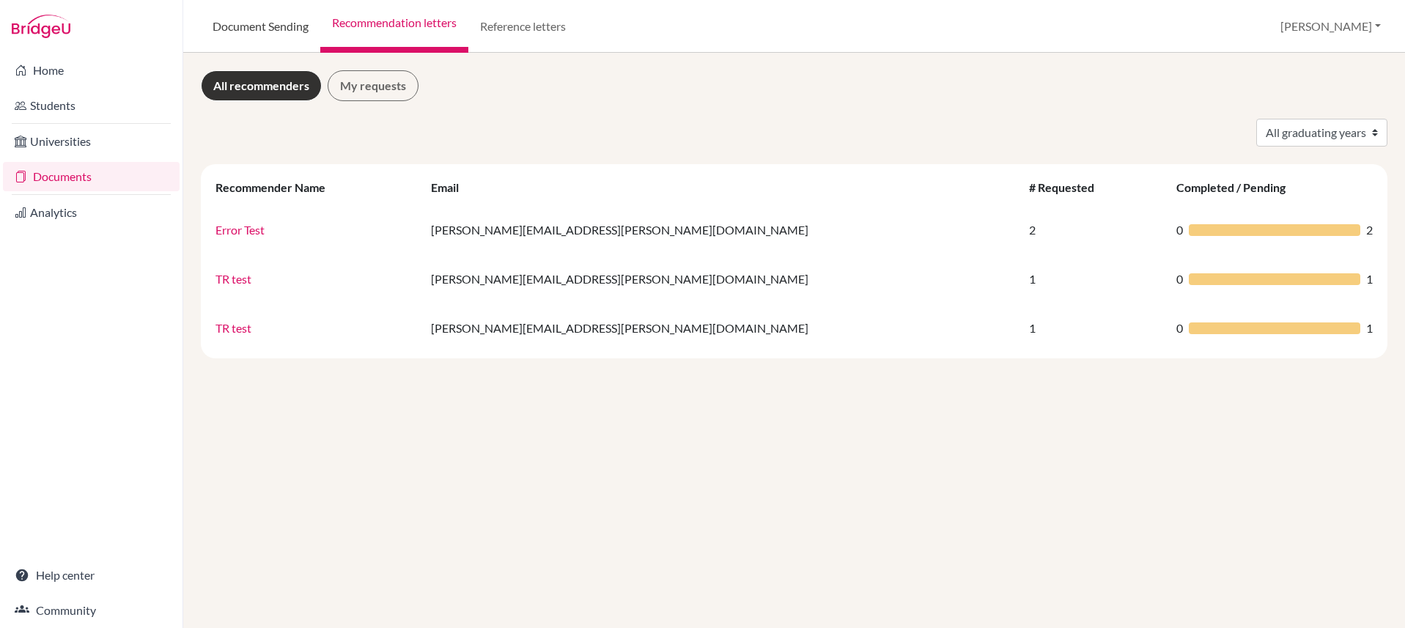
click at [269, 34] on link "Document Sending" at bounding box center [260, 26] width 119 height 53
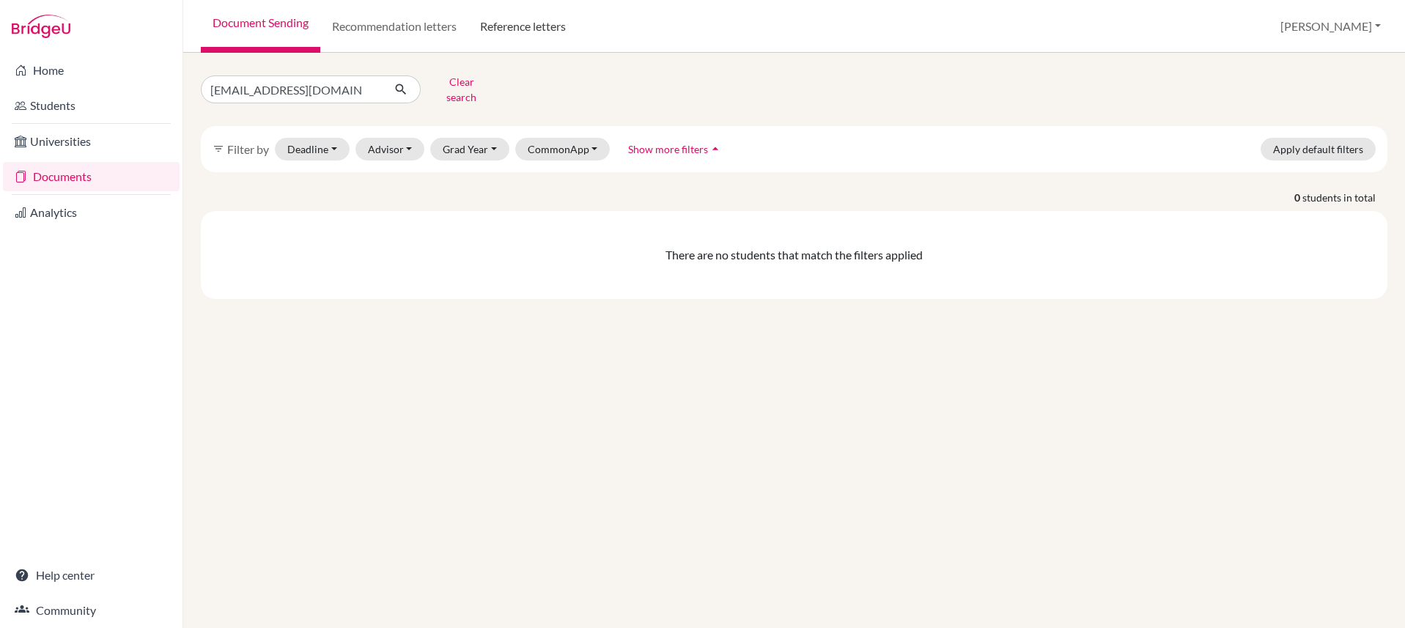
click at [516, 35] on link "Reference letters" at bounding box center [522, 26] width 109 height 53
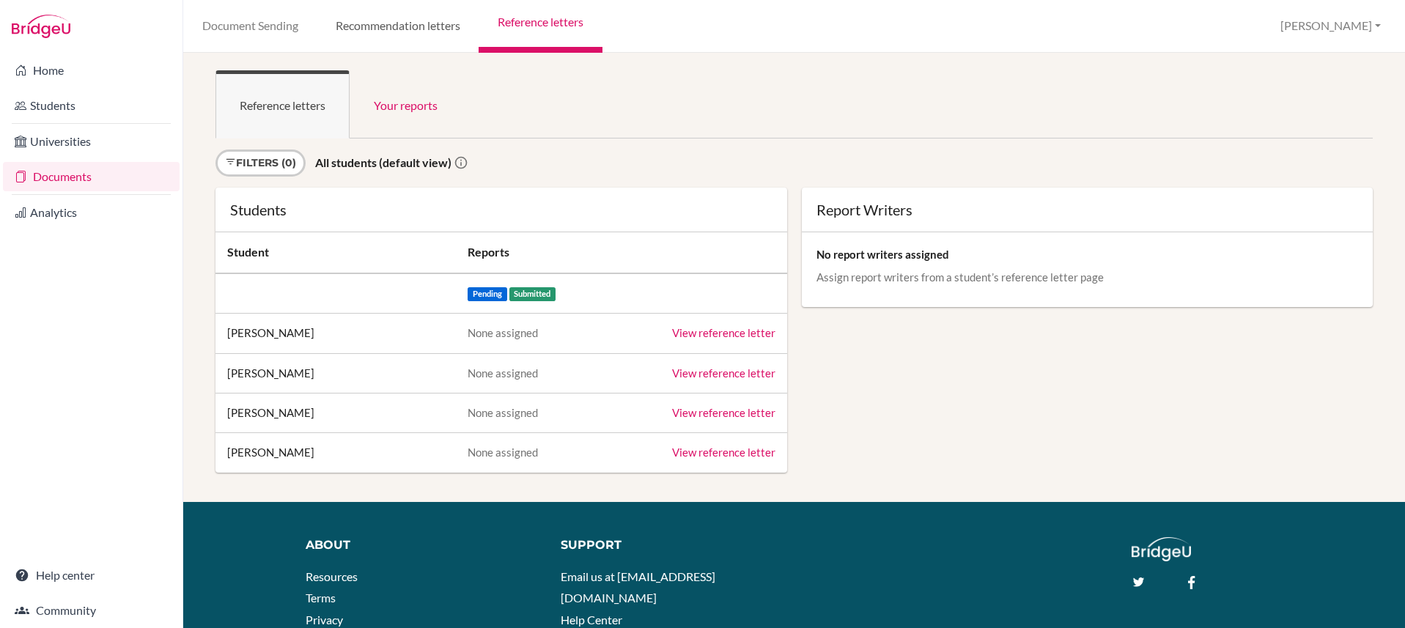
click at [421, 26] on link "Recommendation letters" at bounding box center [398, 26] width 162 height 53
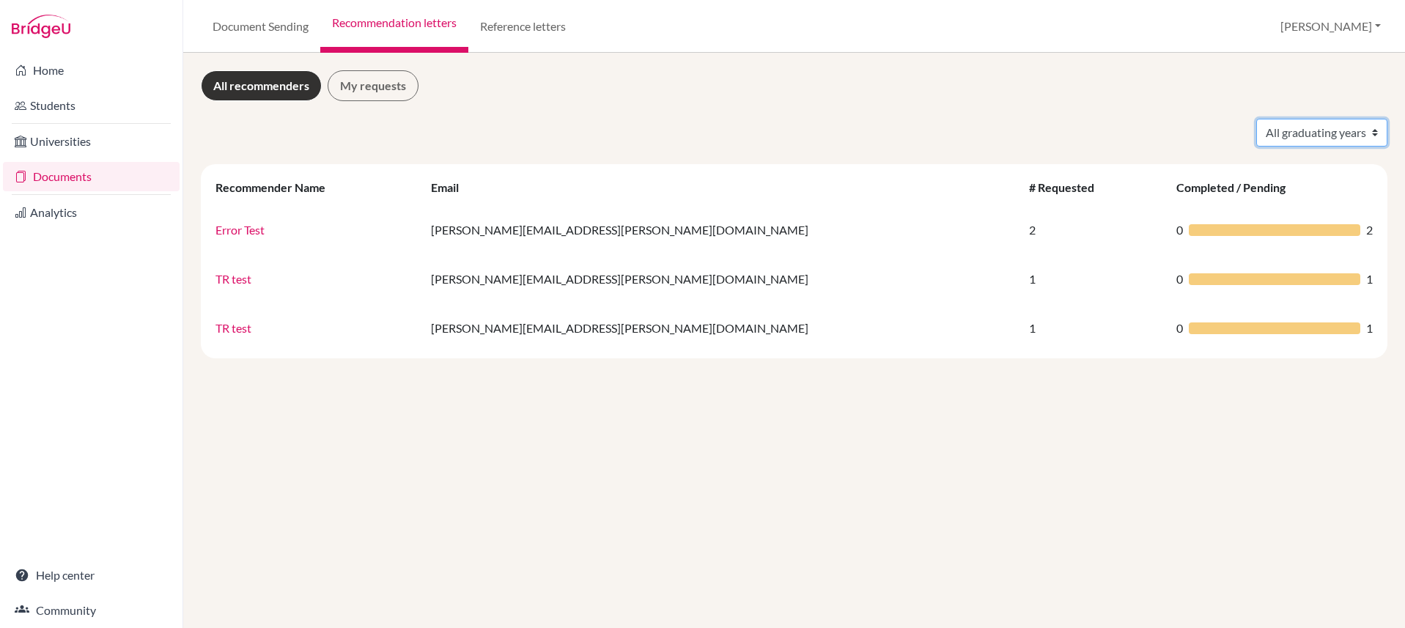
click at [1357, 125] on select "All graduating years 2025" at bounding box center [1321, 133] width 131 height 28
click at [246, 25] on link "Document Sending" at bounding box center [260, 26] width 119 height 53
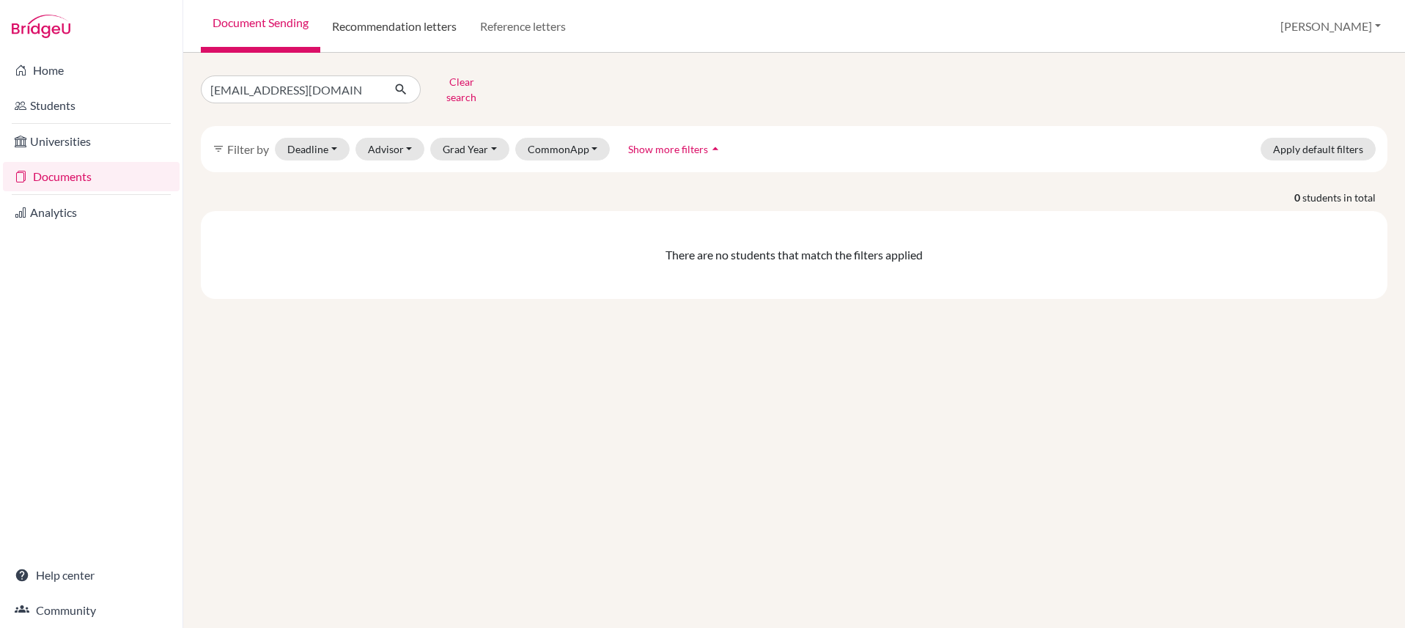
click at [353, 29] on link "Recommendation letters" at bounding box center [394, 26] width 148 height 53
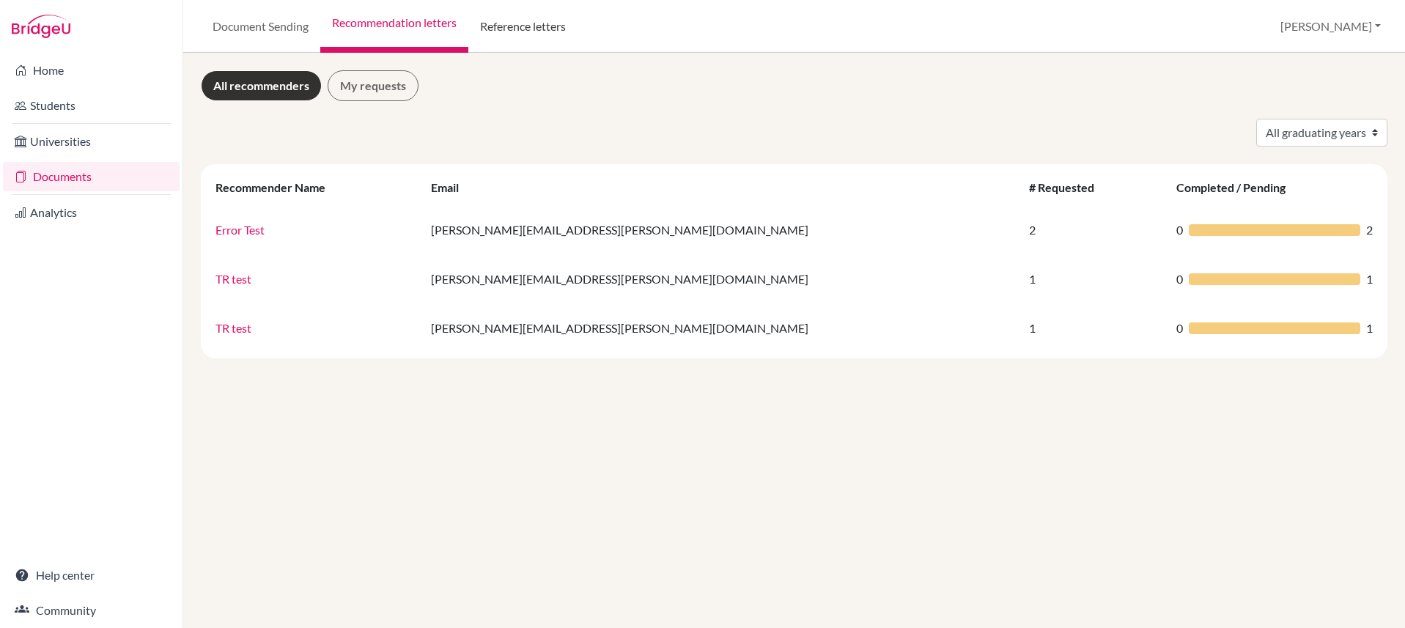
click at [540, 22] on link "Reference letters" at bounding box center [522, 26] width 109 height 53
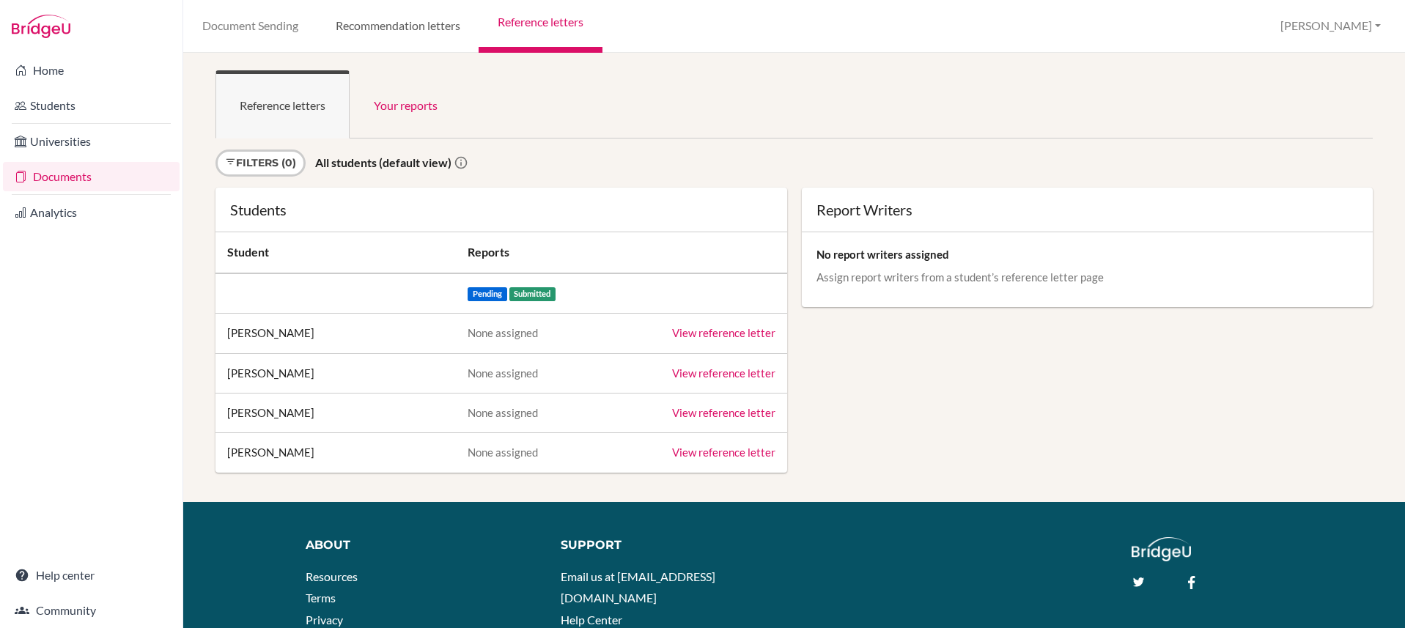
click at [373, 37] on link "Recommendation letters" at bounding box center [398, 26] width 162 height 53
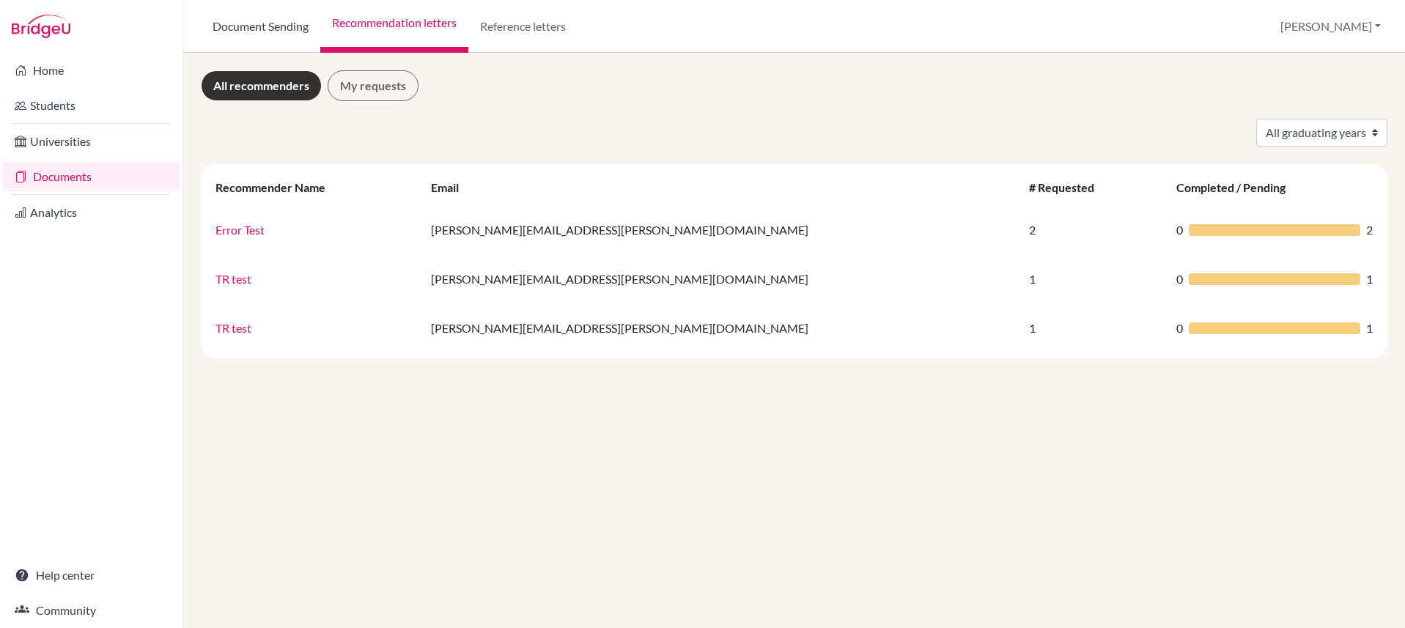
click at [251, 34] on link "Document Sending" at bounding box center [260, 26] width 119 height 53
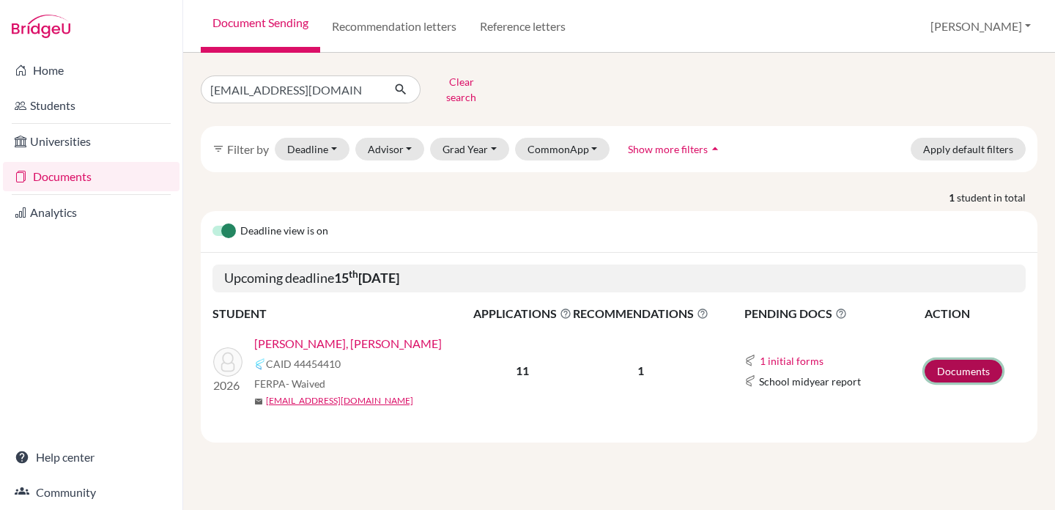
click at [952, 367] on link "Documents" at bounding box center [964, 371] width 78 height 23
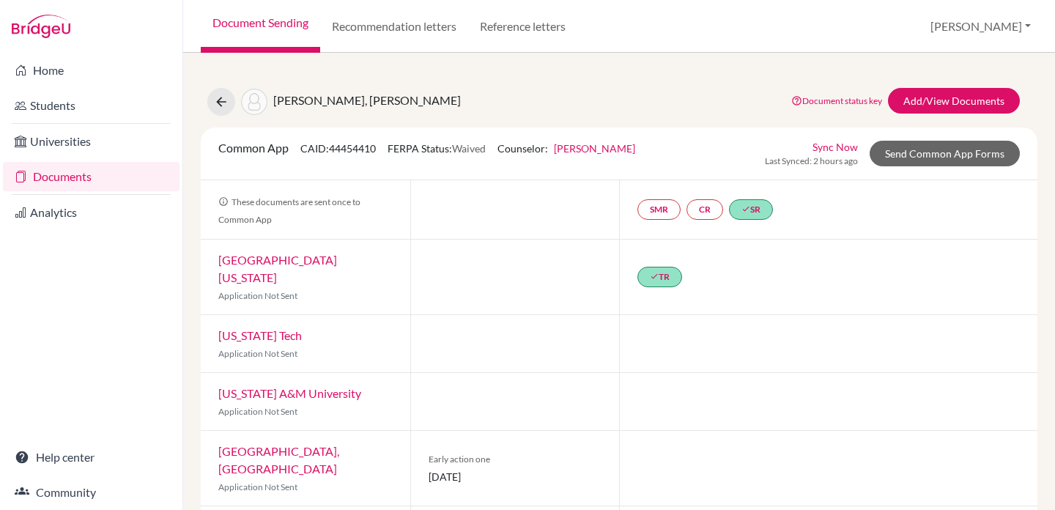
click at [956, 167] on div "Sync Now Last Synced: 2 hours ago Send Common App Forms" at bounding box center [892, 153] width 255 height 29
click at [951, 155] on link "Send Common App Forms" at bounding box center [945, 154] width 150 height 26
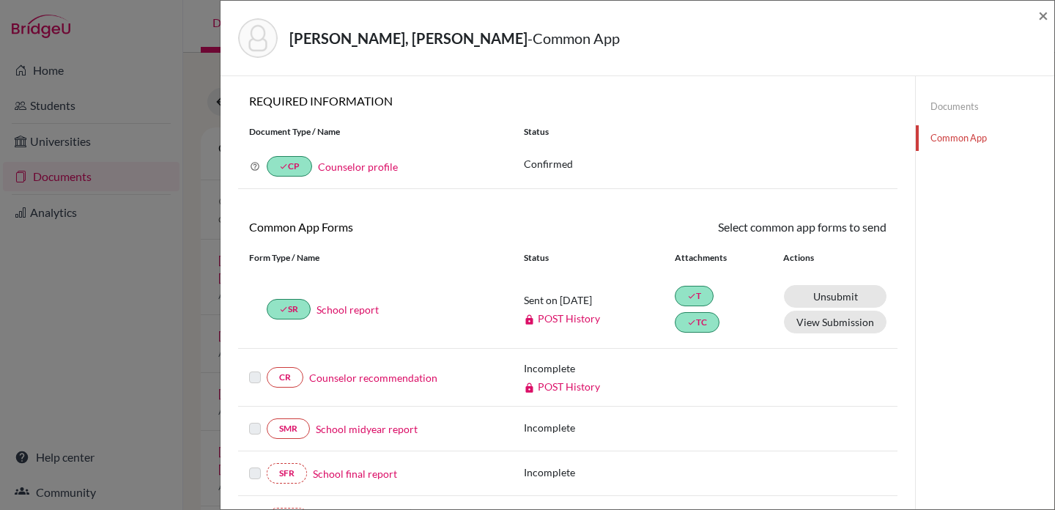
click at [953, 108] on link "Documents" at bounding box center [985, 107] width 138 height 26
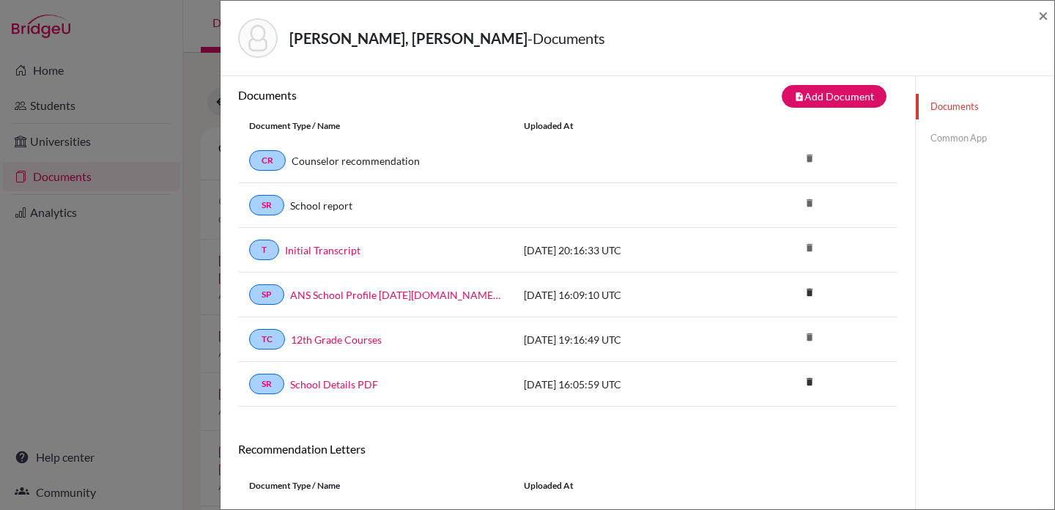
scroll to position [8, 0]
drag, startPoint x: 406, startPoint y: 390, endPoint x: 292, endPoint y: 385, distance: 113.7
click at [292, 385] on div "School Details PDF" at bounding box center [393, 384] width 218 height 15
click at [1042, 13] on span "×" at bounding box center [1043, 14] width 10 height 21
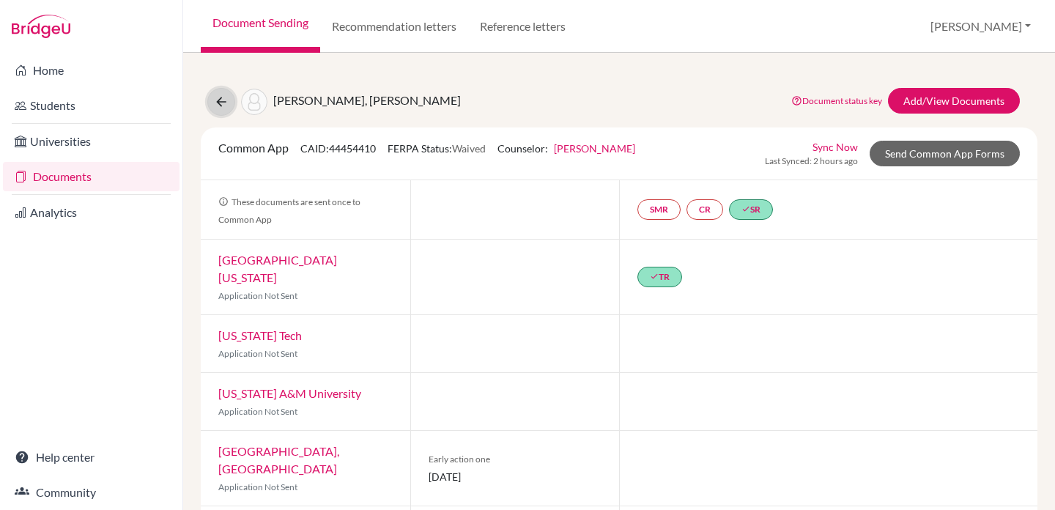
click at [223, 105] on icon at bounding box center [221, 102] width 15 height 15
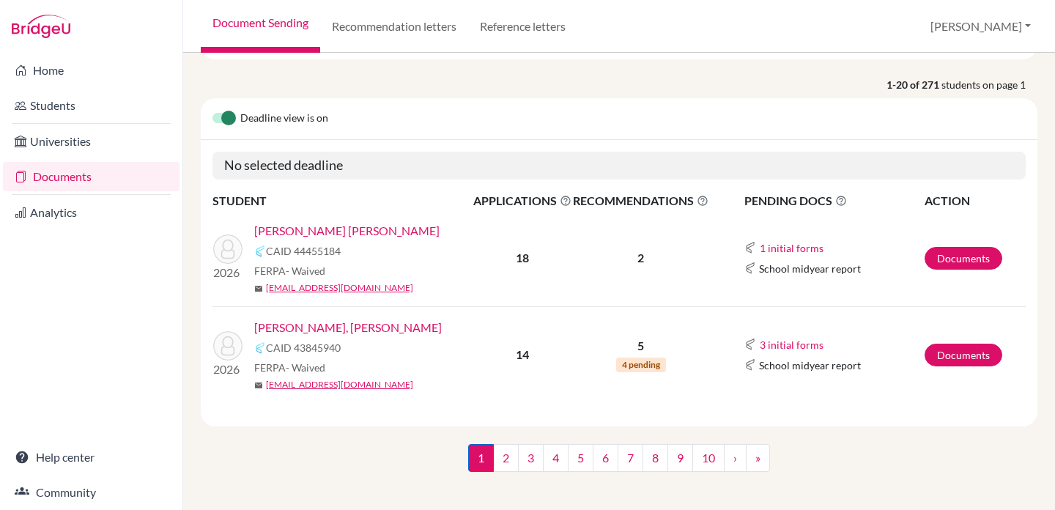
scroll to position [111, 0]
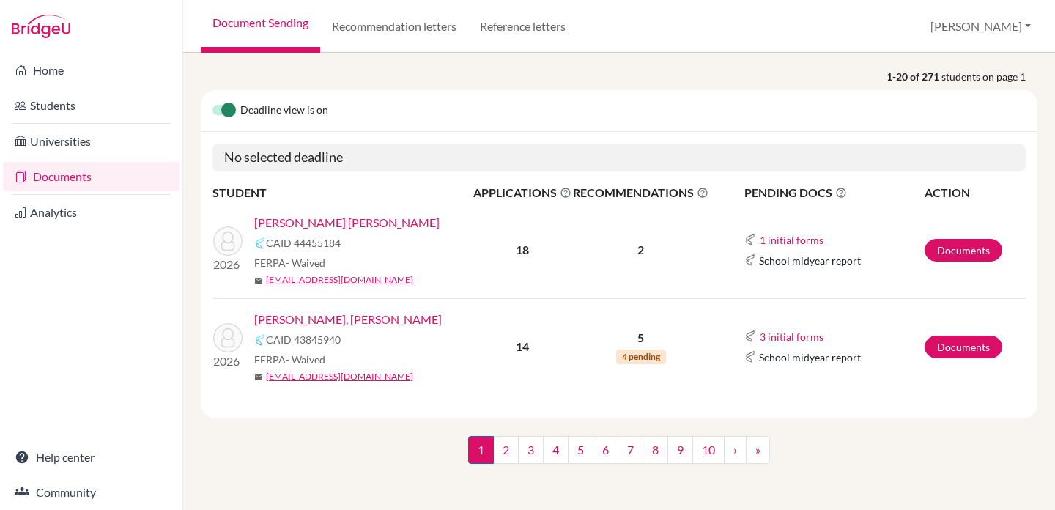
click at [389, 319] on link "[PERSON_NAME], [PERSON_NAME]" at bounding box center [348, 320] width 188 height 18
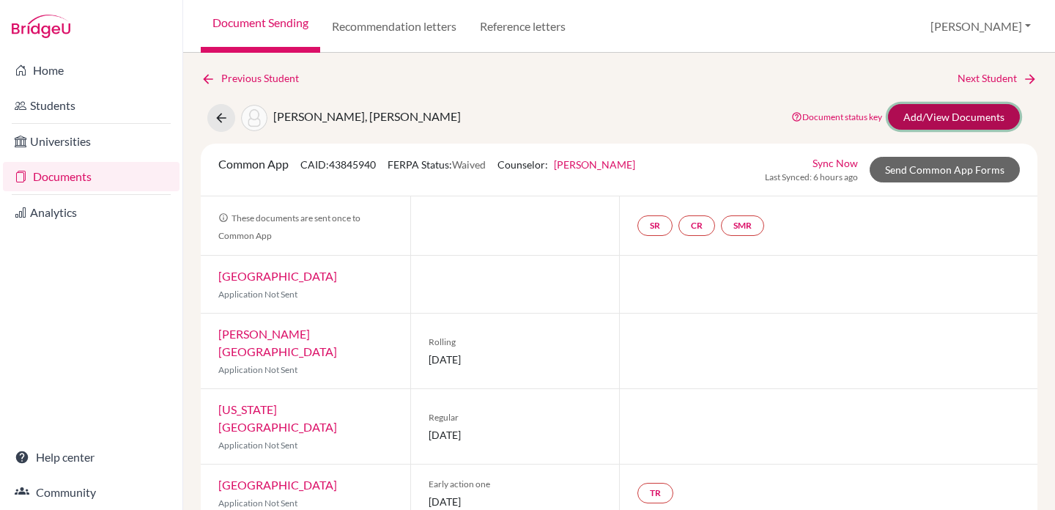
click at [984, 121] on link "Add/View Documents" at bounding box center [954, 117] width 132 height 26
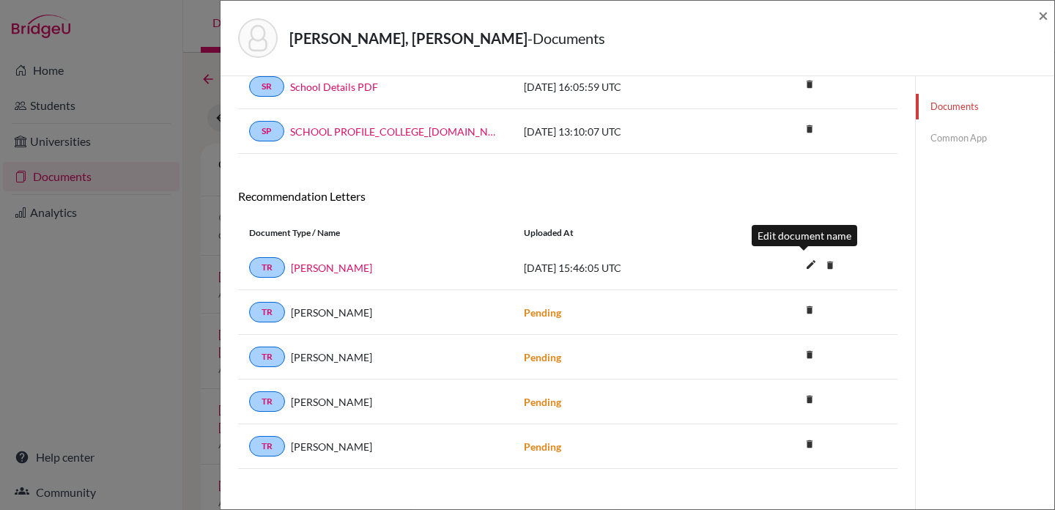
scroll to position [261, 0]
click at [1044, 16] on span "×" at bounding box center [1043, 14] width 10 height 21
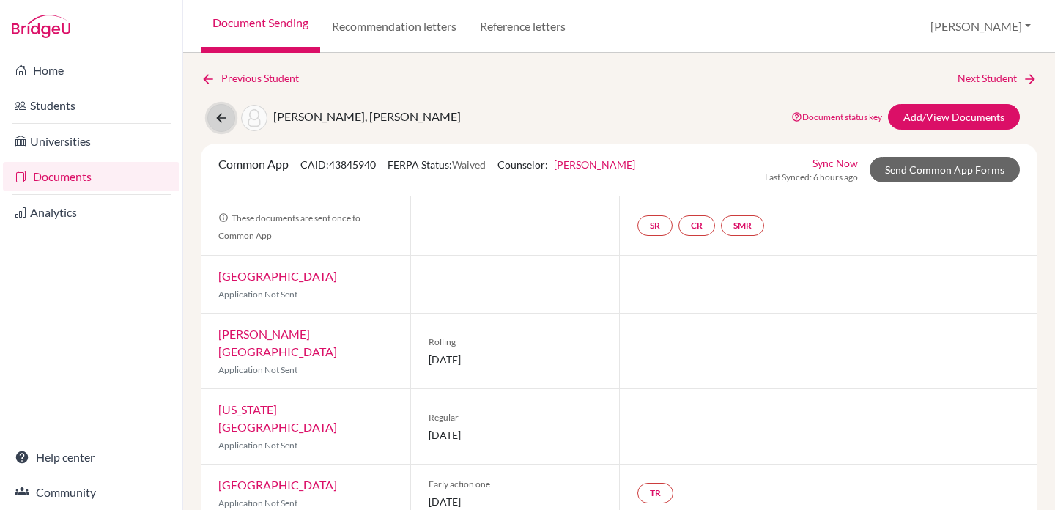
click at [222, 117] on icon at bounding box center [221, 118] width 15 height 15
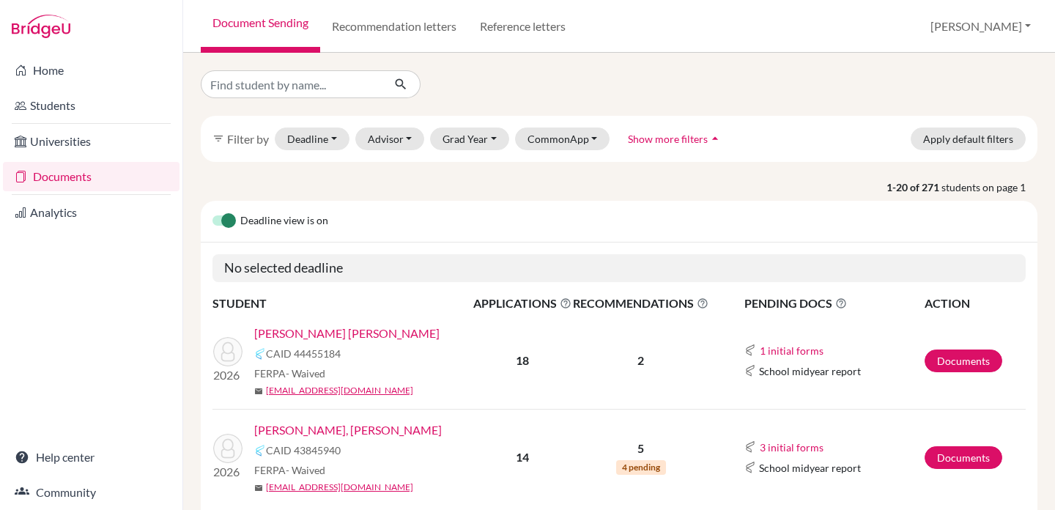
click at [361, 335] on link "[PERSON_NAME] [PERSON_NAME]" at bounding box center [346, 334] width 185 height 18
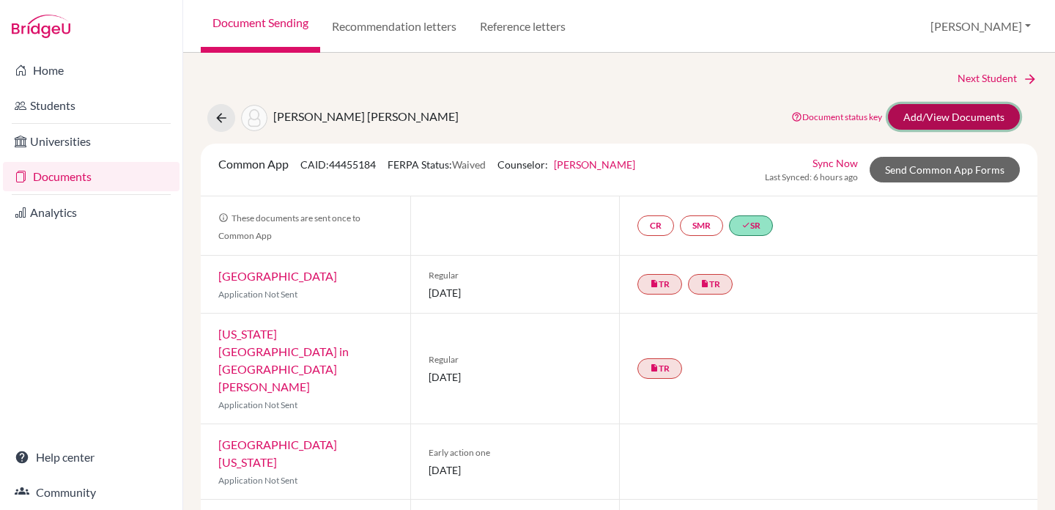
click at [984, 119] on link "Add/View Documents" at bounding box center [954, 117] width 132 height 26
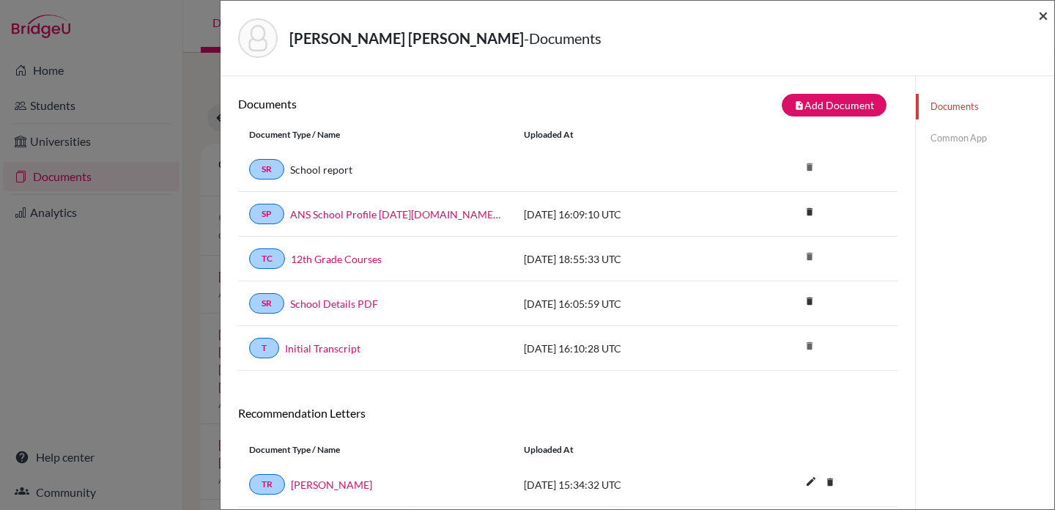
click at [1043, 16] on span "×" at bounding box center [1043, 14] width 10 height 21
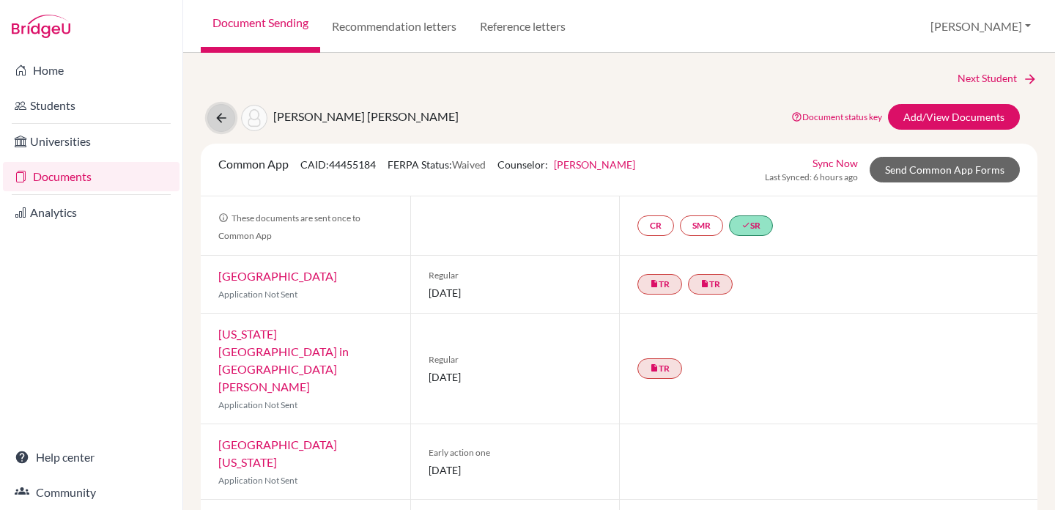
click at [227, 116] on icon at bounding box center [221, 118] width 15 height 15
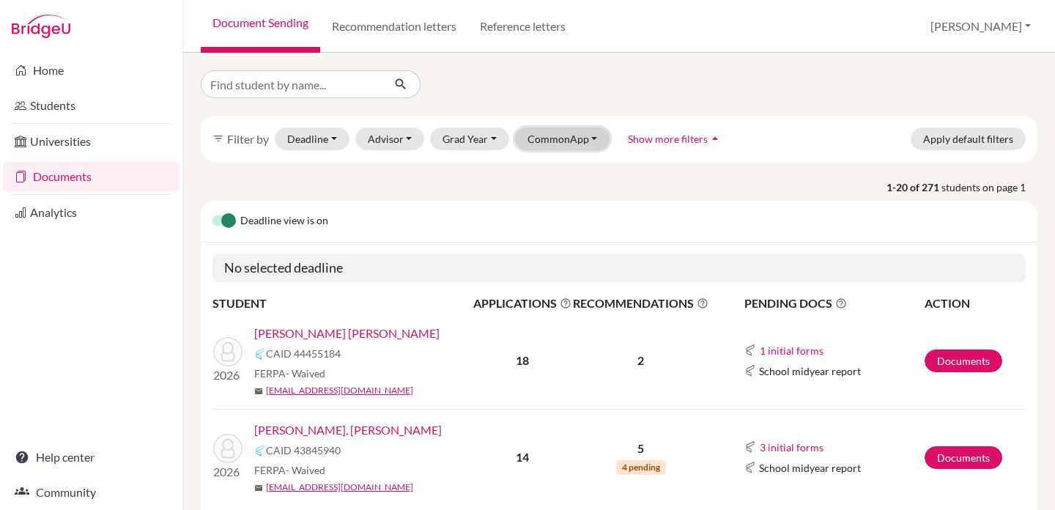
click at [564, 135] on button "CommonApp" at bounding box center [562, 138] width 95 height 23
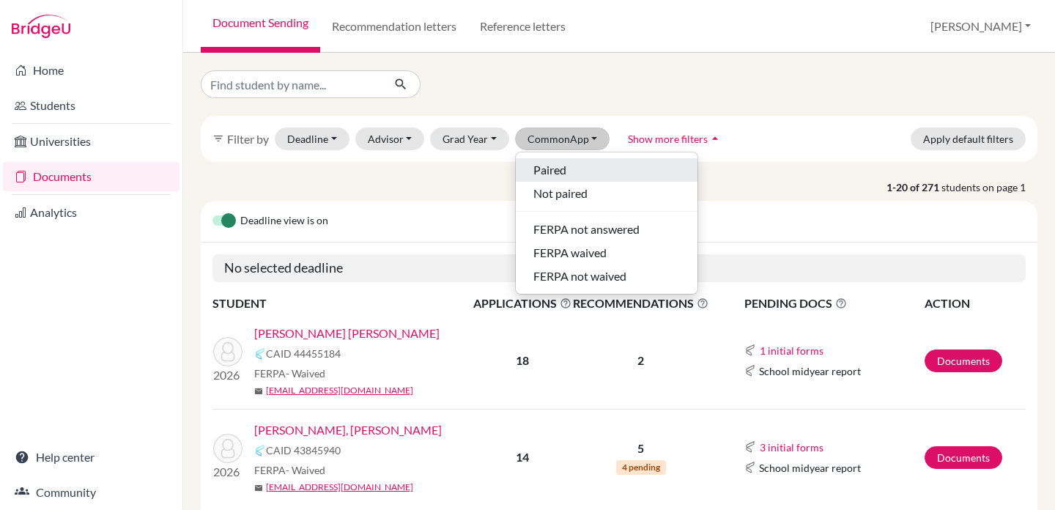
click at [574, 171] on div "Paired" at bounding box center [606, 170] width 147 height 18
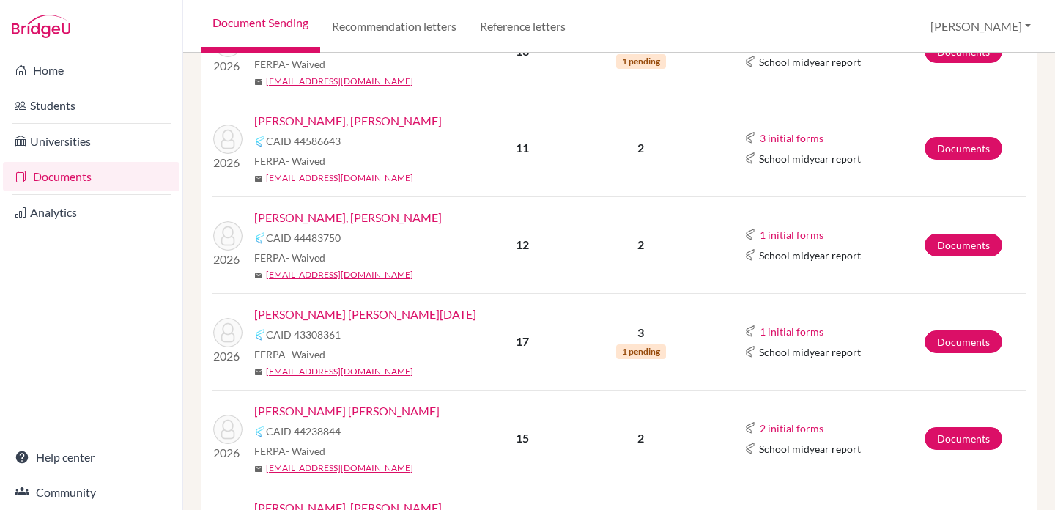
scroll to position [465, 0]
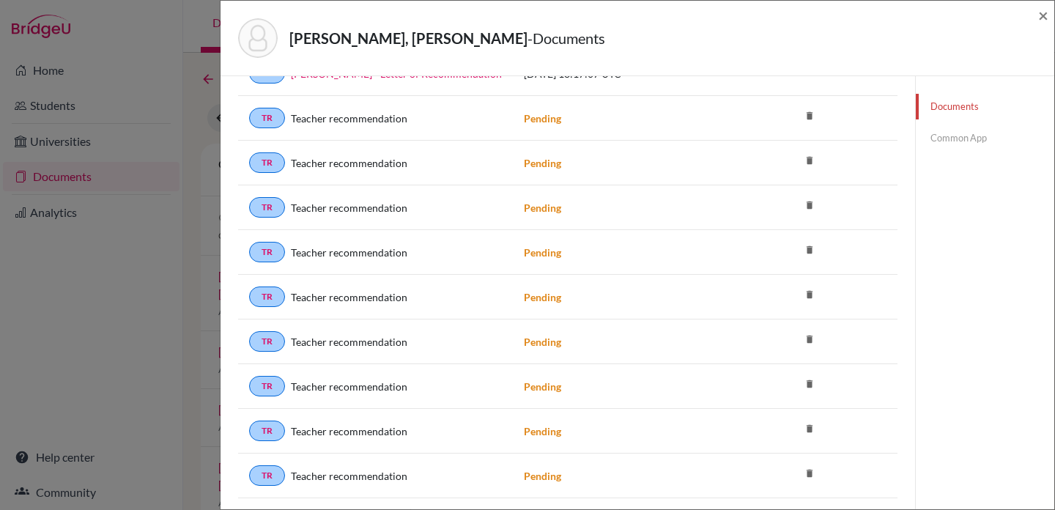
scroll to position [1213, 0]
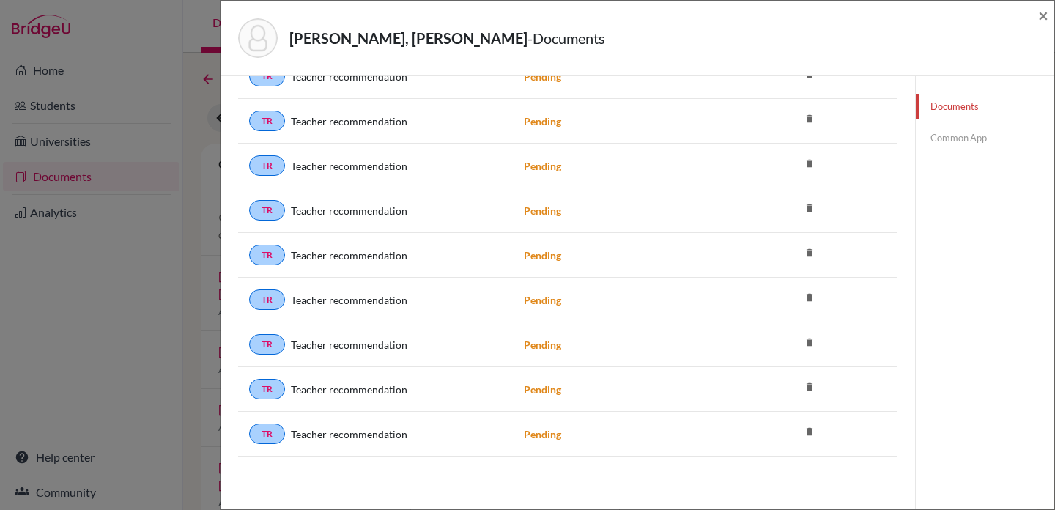
click at [802, 429] on icon "delete" at bounding box center [810, 432] width 22 height 22
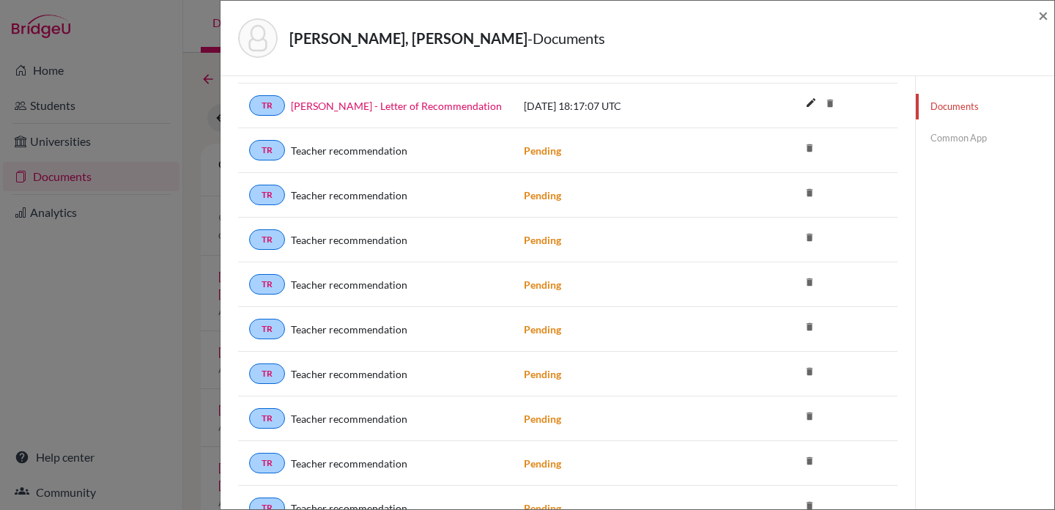
scroll to position [1040, 0]
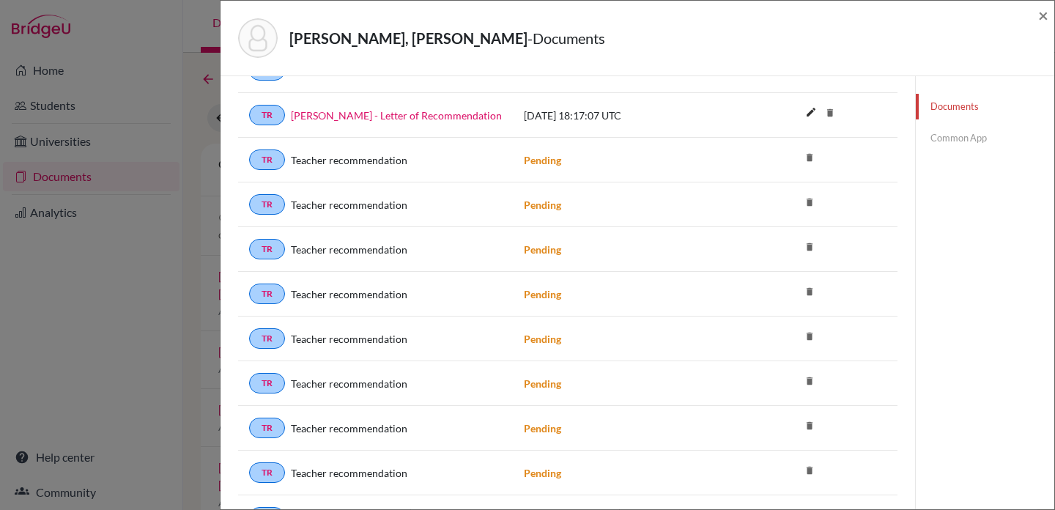
click at [805, 160] on icon "delete" at bounding box center [810, 158] width 22 height 22
click at [805, 203] on icon "delete" at bounding box center [810, 202] width 22 height 22
click at [804, 207] on icon "delete" at bounding box center [810, 202] width 22 height 22
click at [803, 203] on icon "delete" at bounding box center [810, 202] width 22 height 22
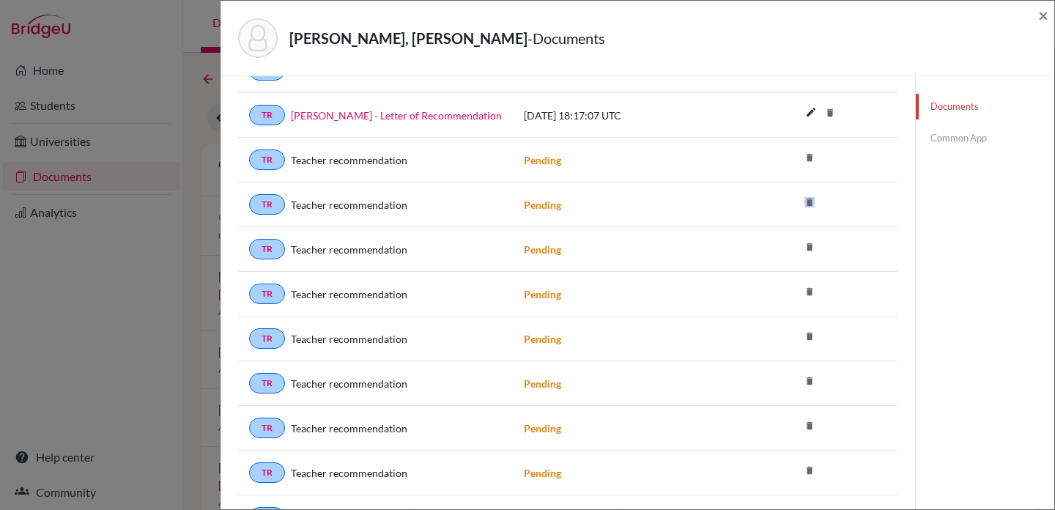
click at [803, 203] on icon "delete" at bounding box center [810, 202] width 22 height 22
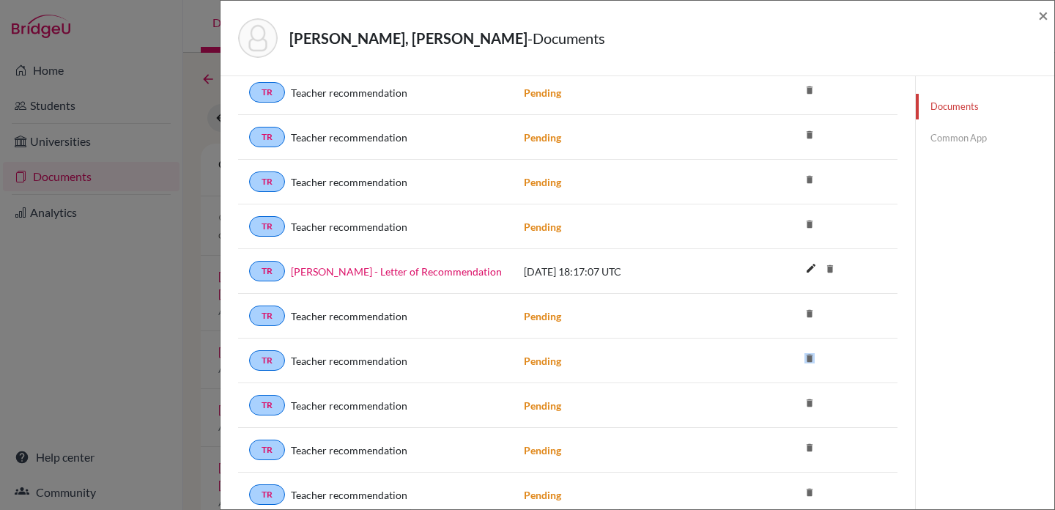
scroll to position [882, 0]
click at [803, 223] on icon "delete" at bounding box center [810, 226] width 22 height 22
click at [799, 187] on icon "delete" at bounding box center [810, 181] width 22 height 22
click at [799, 184] on icon "delete" at bounding box center [810, 181] width 22 height 22
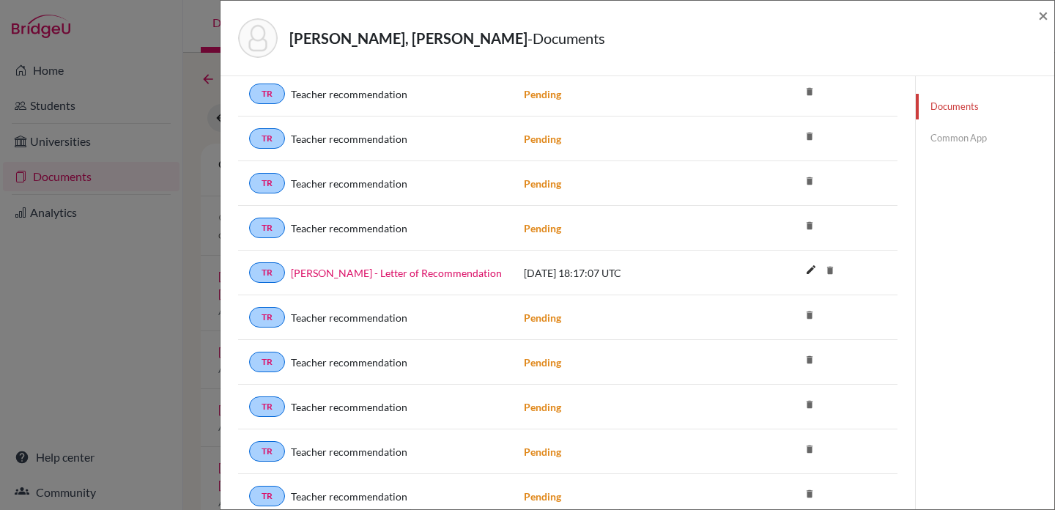
click at [802, 180] on icon "delete" at bounding box center [810, 181] width 22 height 22
click at [802, 182] on icon "delete" at bounding box center [810, 181] width 22 height 22
click at [802, 136] on icon "delete" at bounding box center [810, 136] width 22 height 22
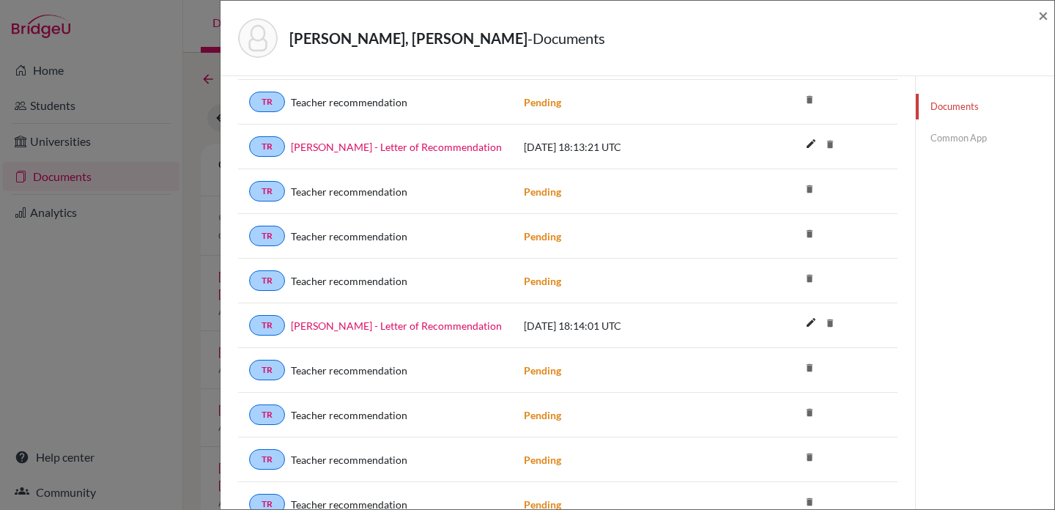
scroll to position [485, 0]
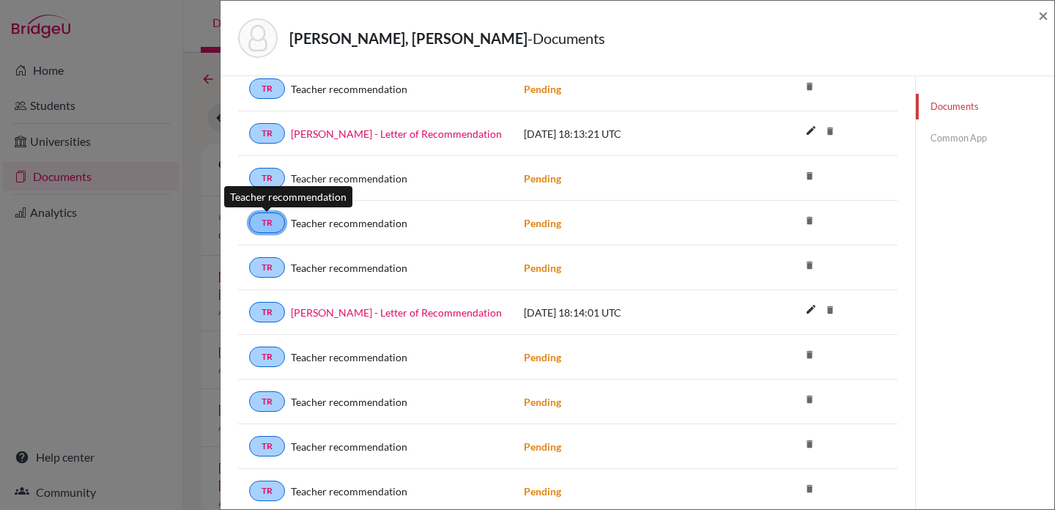
click at [268, 226] on link "TR" at bounding box center [267, 222] width 36 height 21
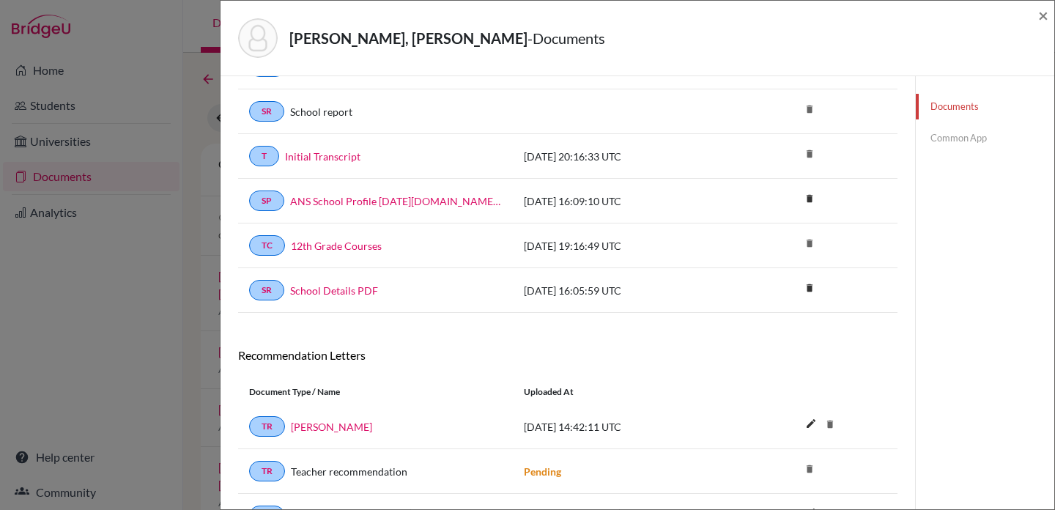
scroll to position [0, 0]
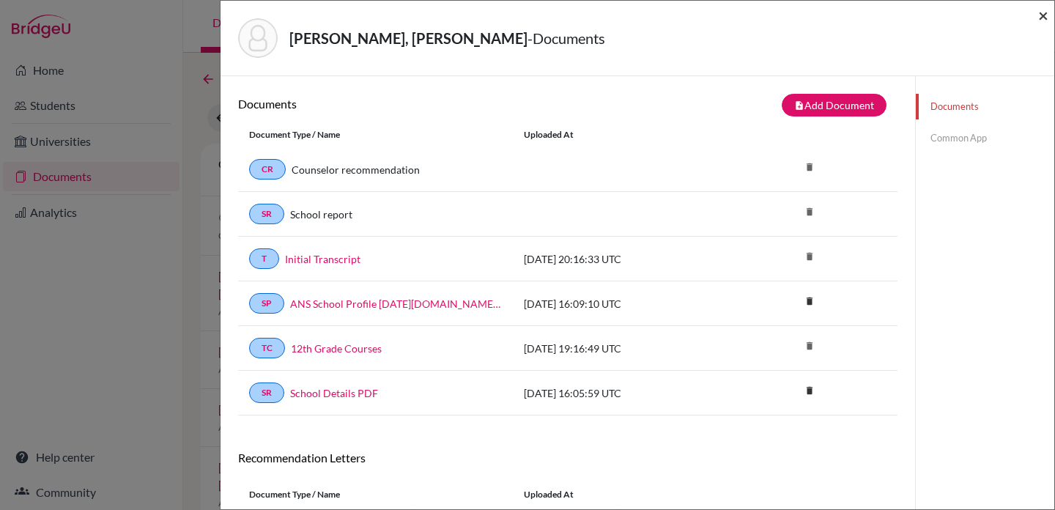
click at [1046, 12] on span "×" at bounding box center [1043, 14] width 10 height 21
